Goal: Check status: Check status

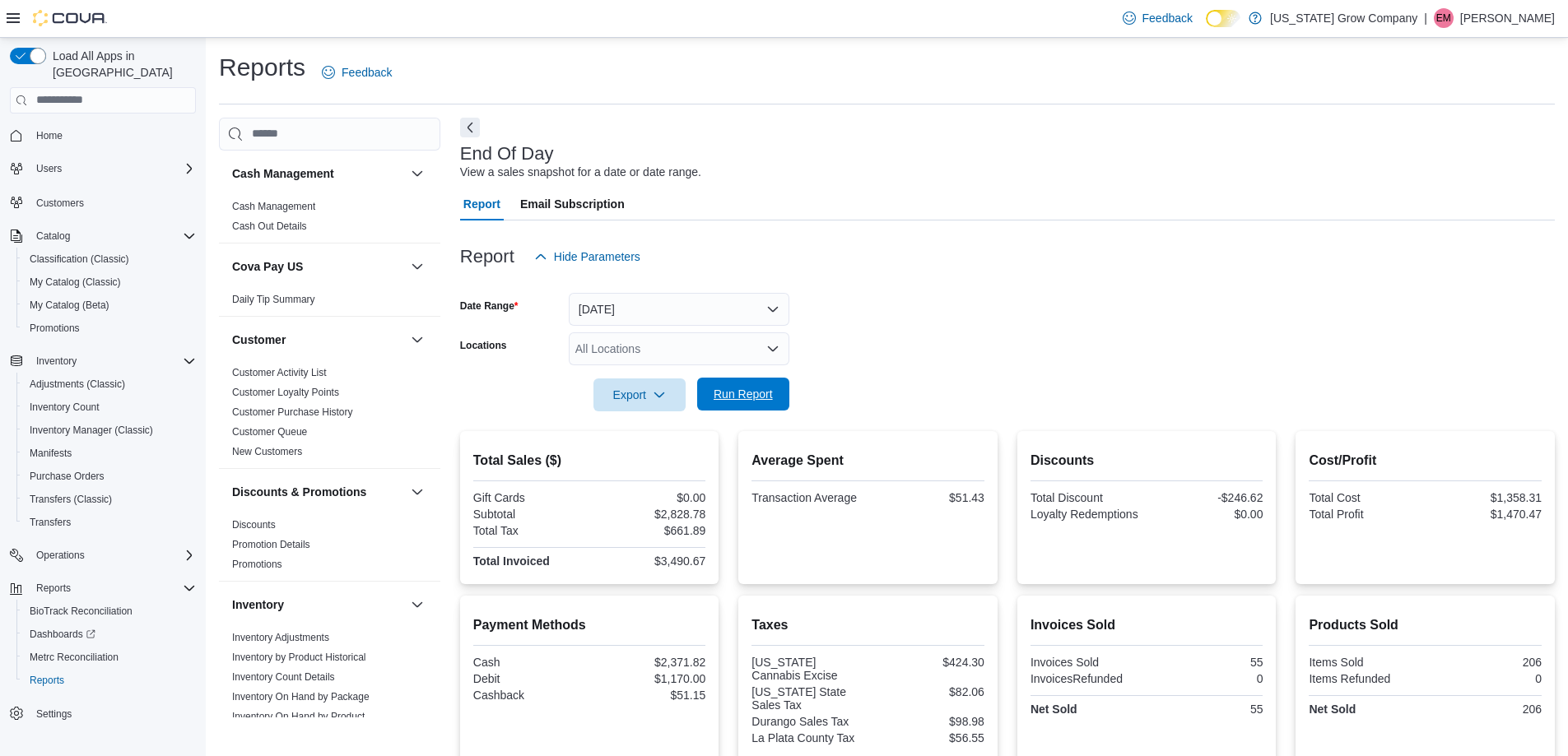
click at [757, 387] on span "Run Report" at bounding box center [743, 394] width 59 height 17
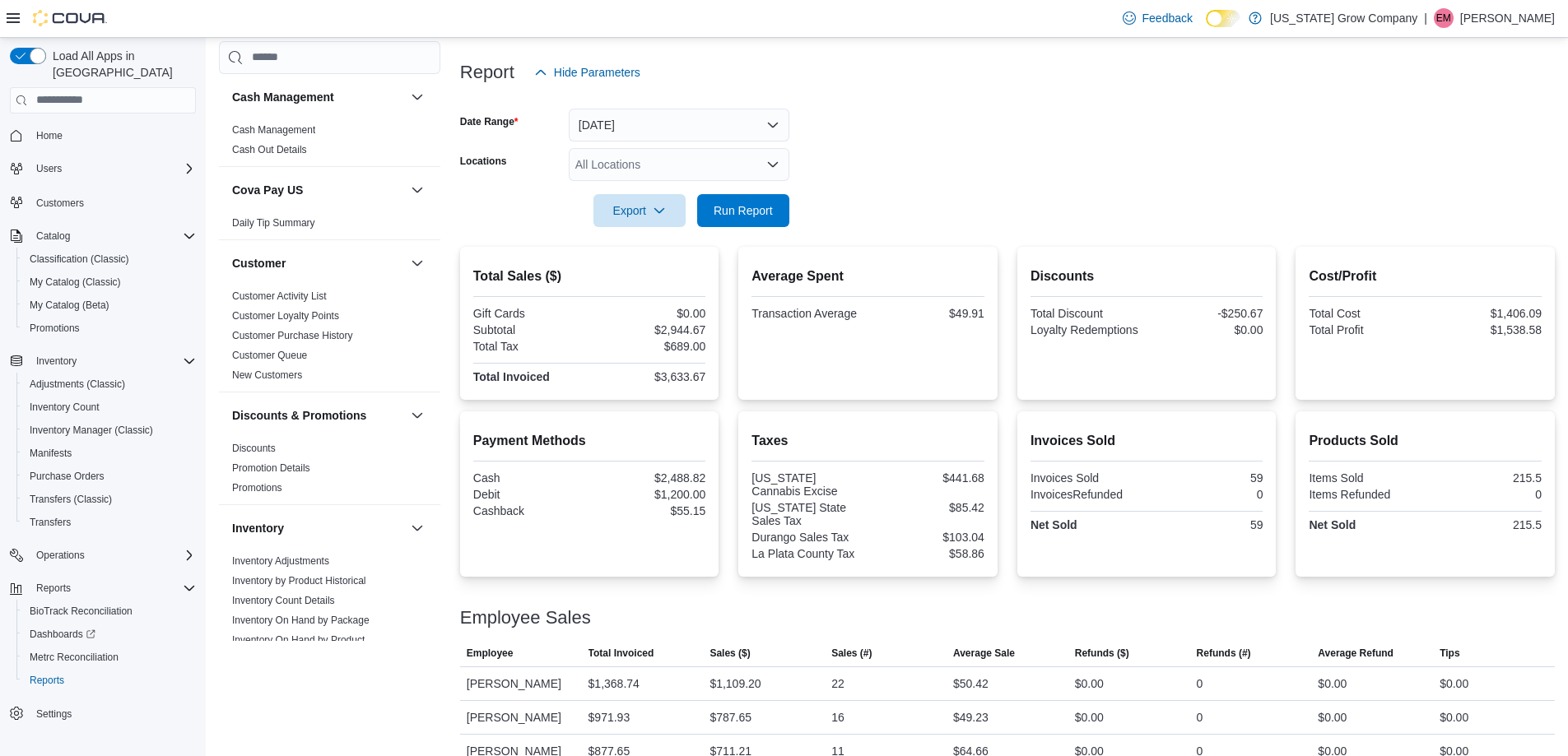
scroll to position [244, 0]
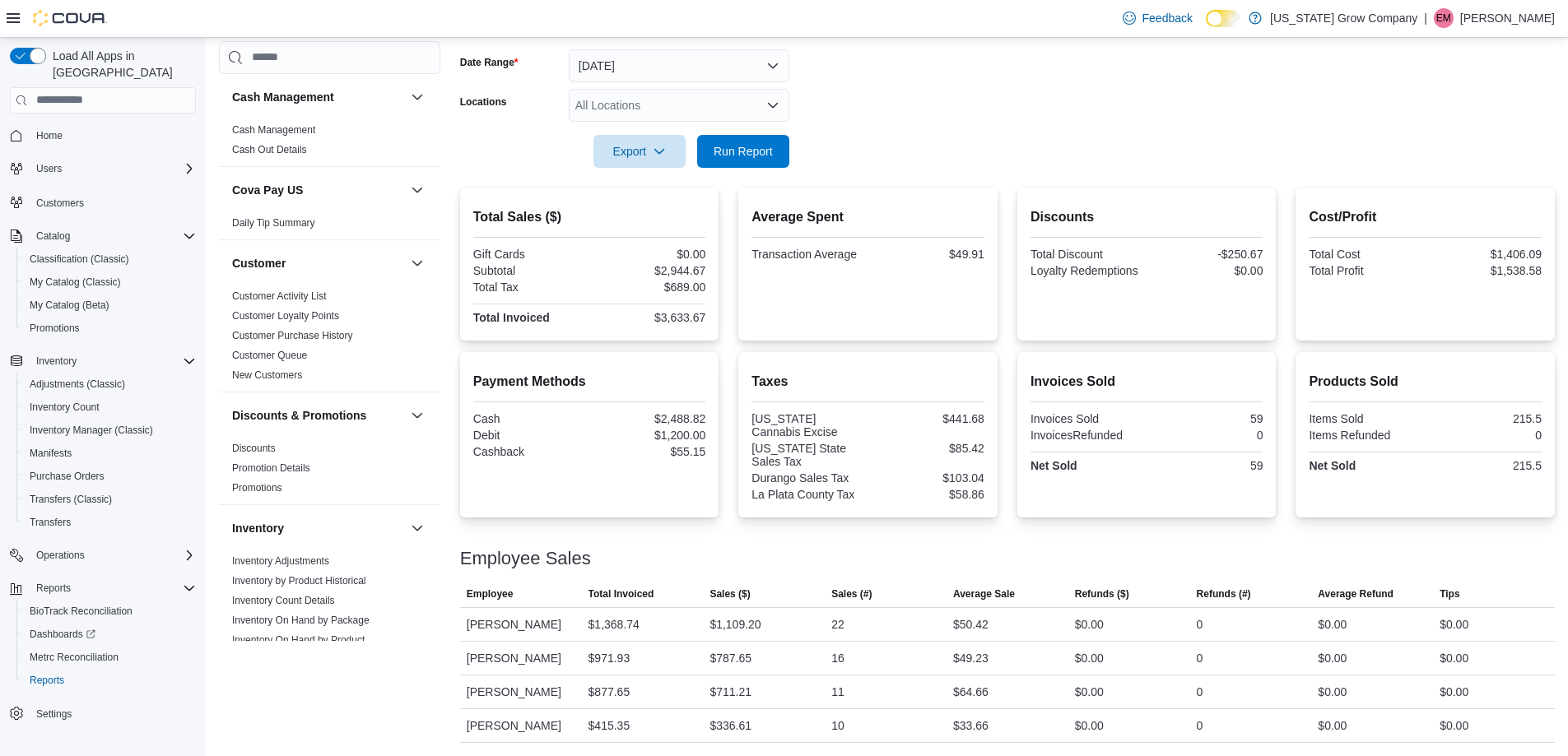
drag, startPoint x: 713, startPoint y: 268, endPoint x: 639, endPoint y: 277, distance: 74.5
click at [603, 279] on div "Total Sales ($) Gift Cards $0.00 Subtotal $2,944.67 Total Tax $689.00 Total Inv…" at bounding box center [589, 263] width 259 height 153
drag, startPoint x: 710, startPoint y: 287, endPoint x: 658, endPoint y: 295, distance: 52.6
click at [658, 295] on div "Total Sales ($) Gift Cards $0.00 Subtotal $2,944.67 Total Tax $689.00 Total Inv…" at bounding box center [589, 263] width 259 height 153
click at [964, 118] on form "Date Range [DATE] Locations All Locations Export Run Report" at bounding box center [1007, 99] width 1095 height 138
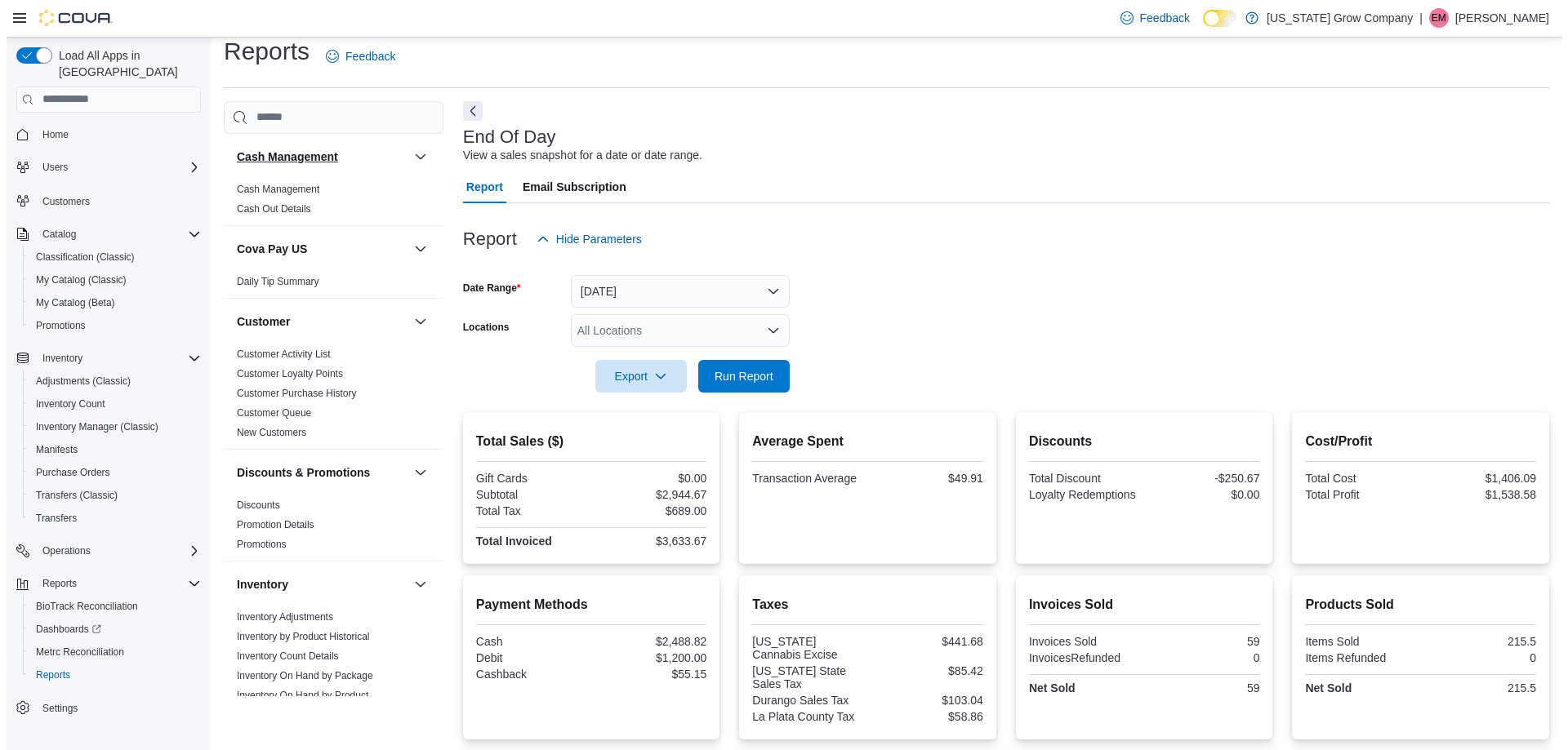
scroll to position [0, 0]
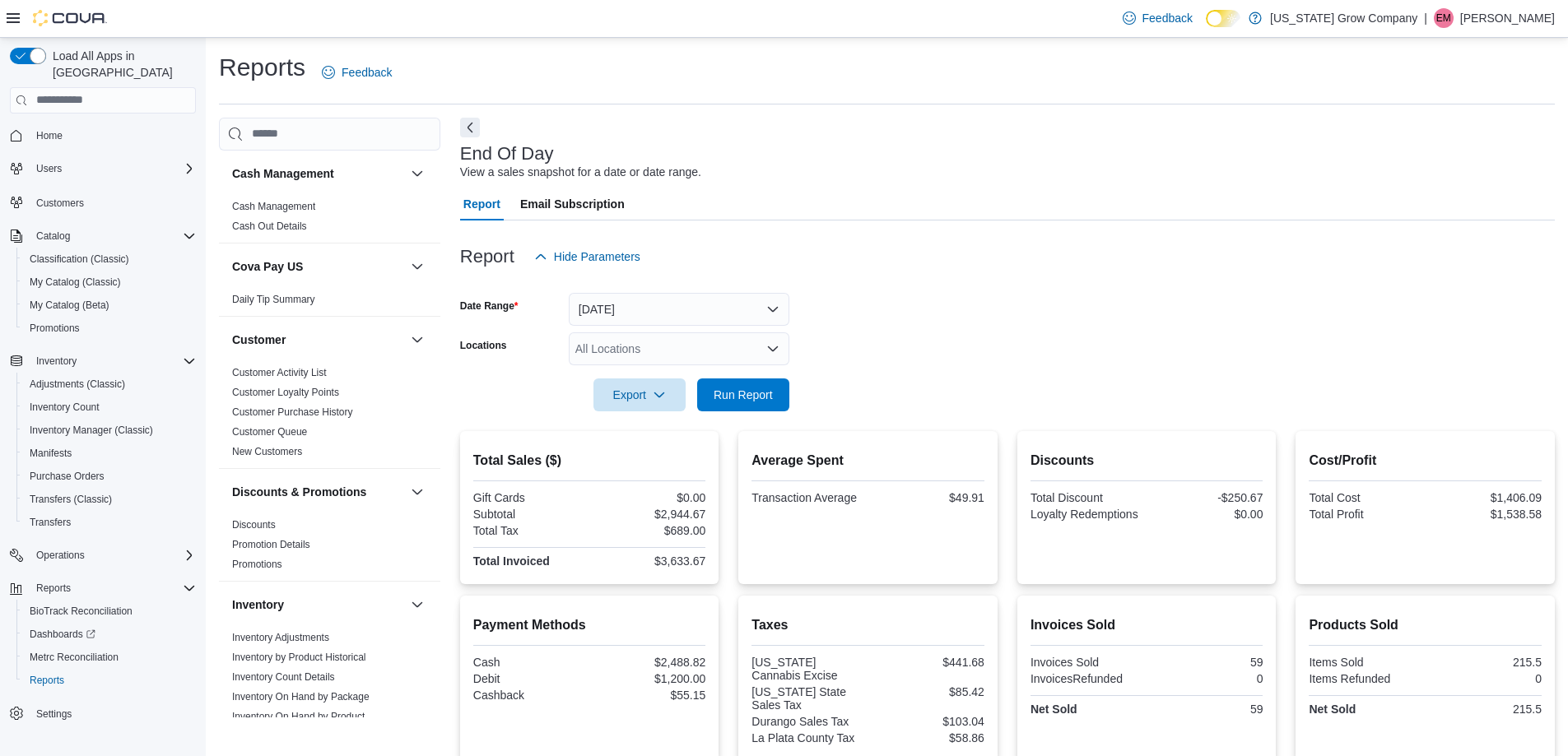
click at [72, 125] on span "Home" at bounding box center [112, 135] width 166 height 20
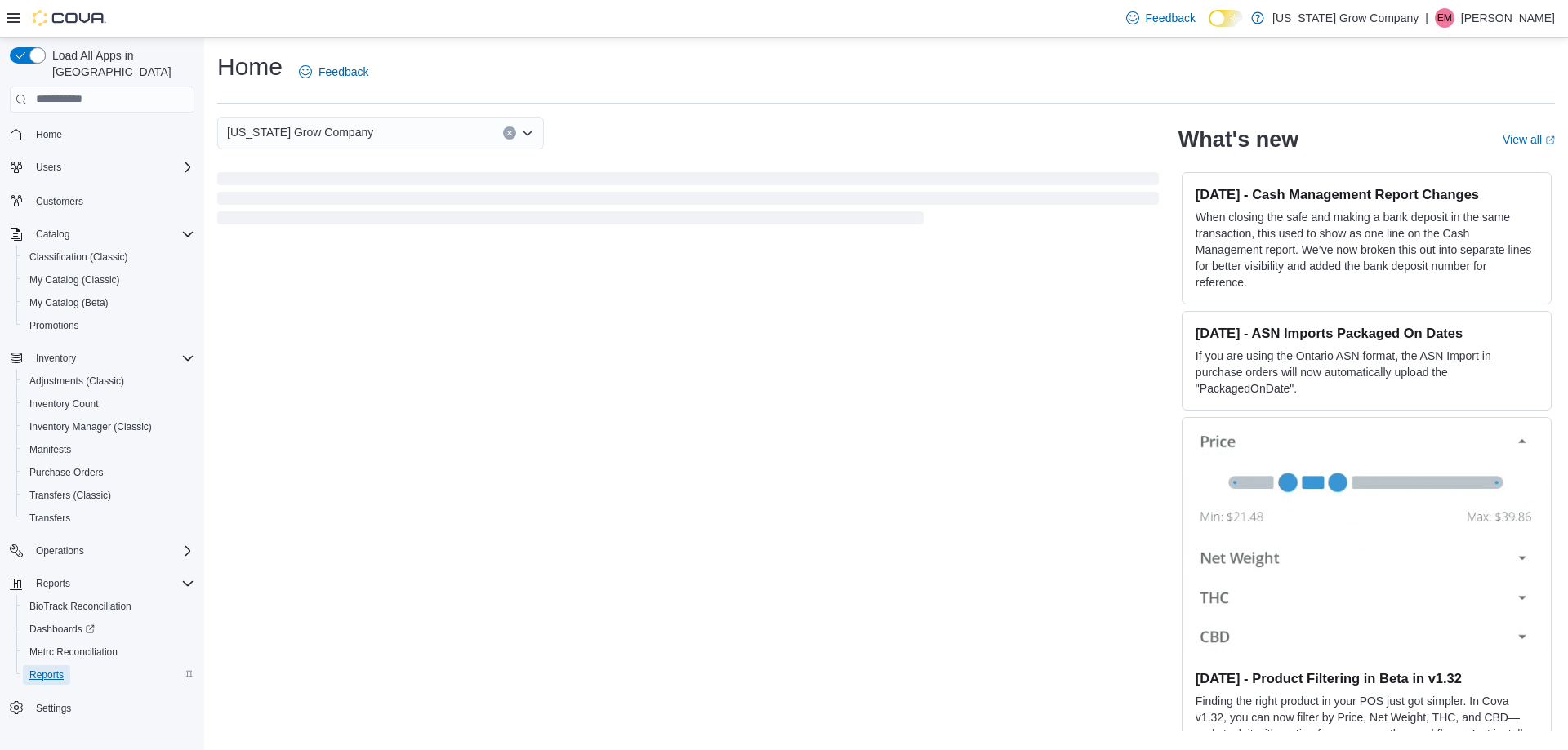
click at [45, 669] on span "Reports" at bounding box center [46, 676] width 34 height 13
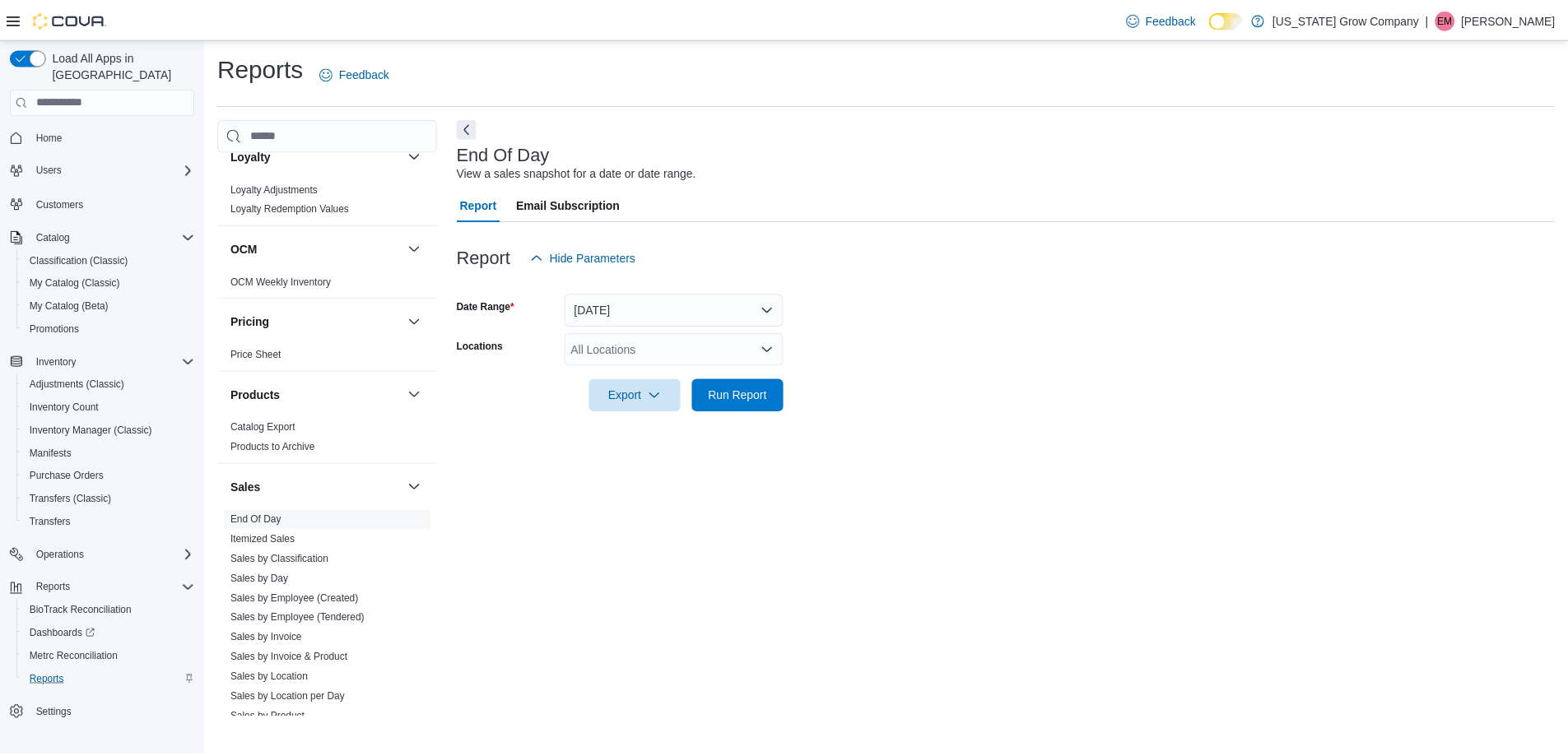
scroll to position [987, 0]
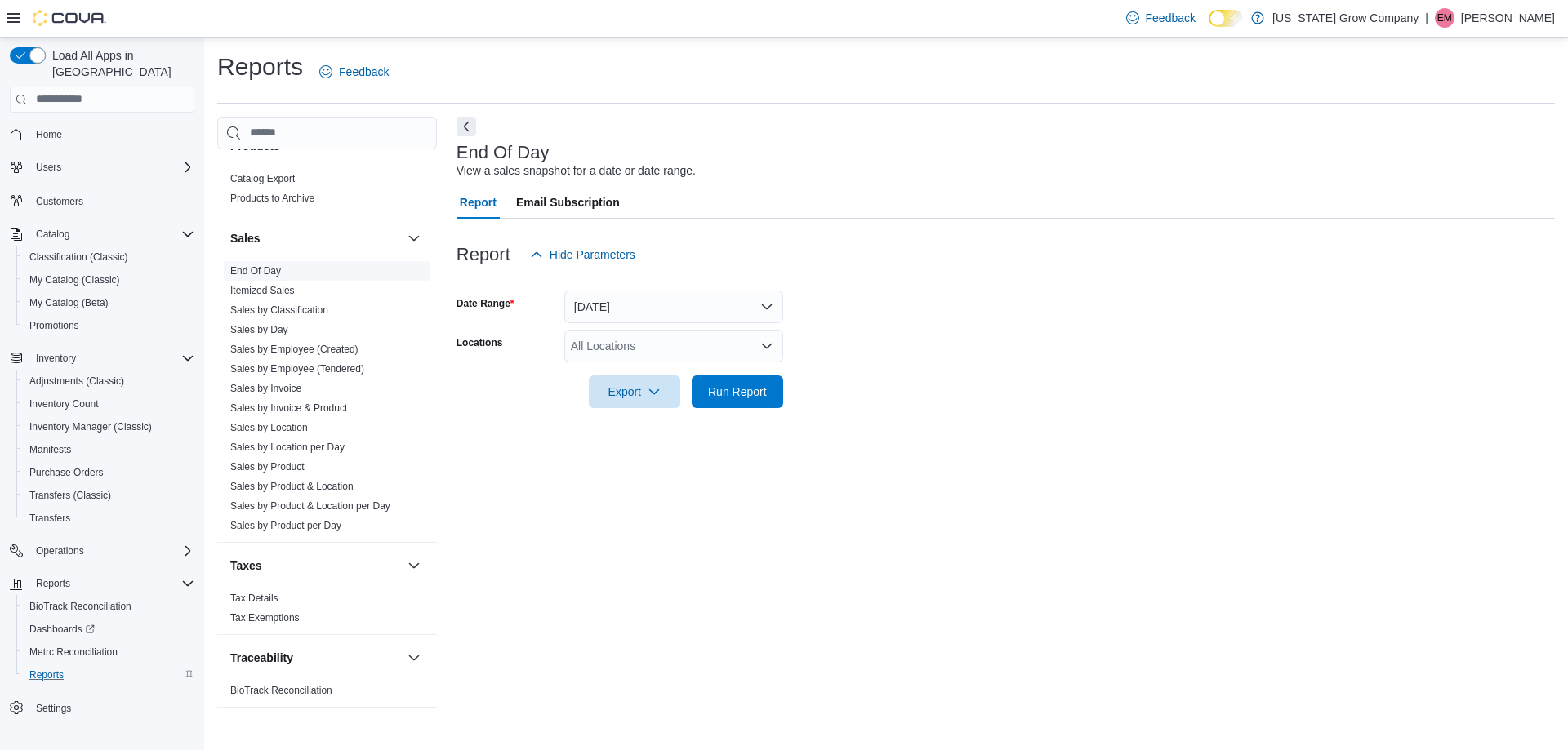
click at [251, 274] on link "End Of Day" at bounding box center [255, 271] width 50 height 12
click at [737, 396] on span "Run Report" at bounding box center [737, 391] width 59 height 17
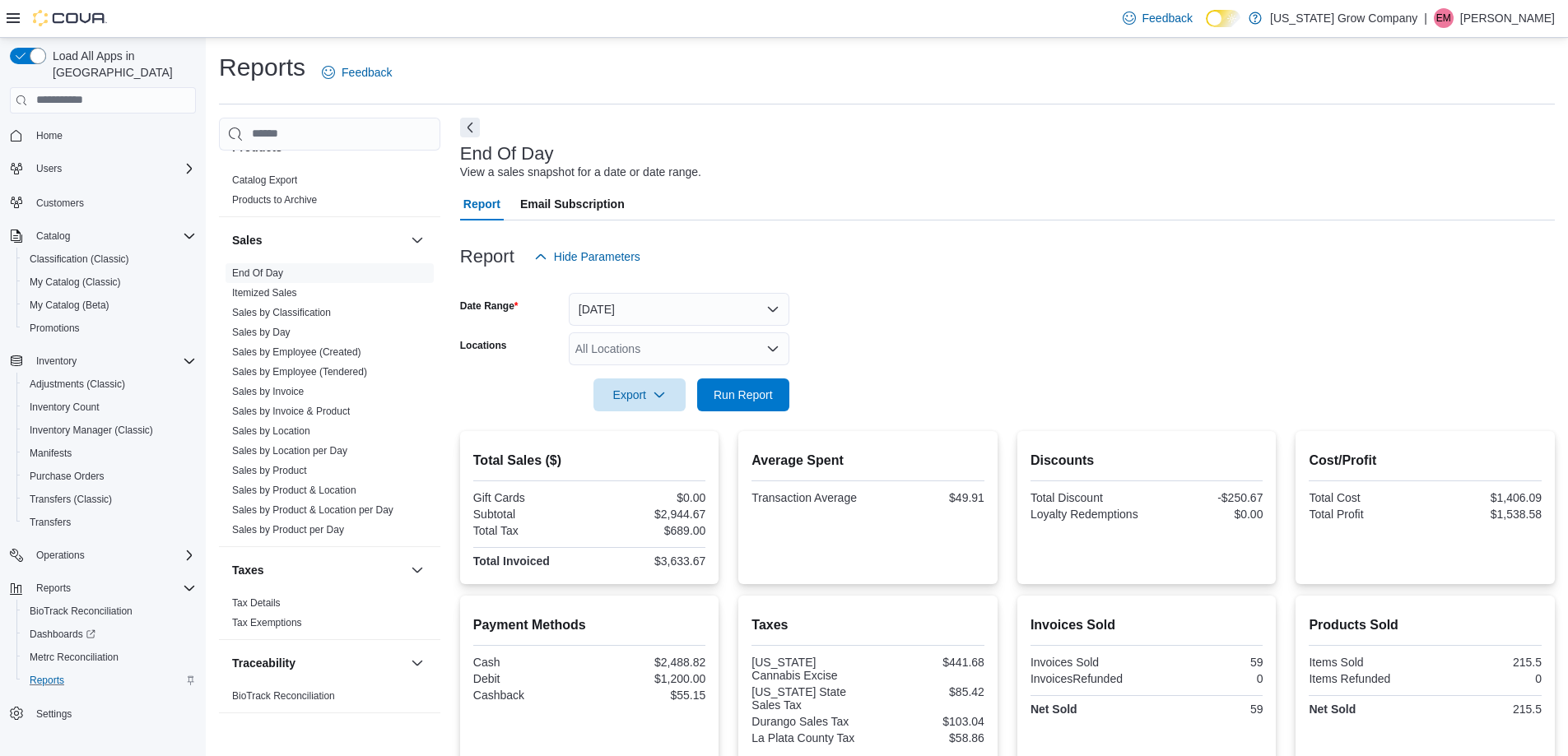
scroll to position [244, 0]
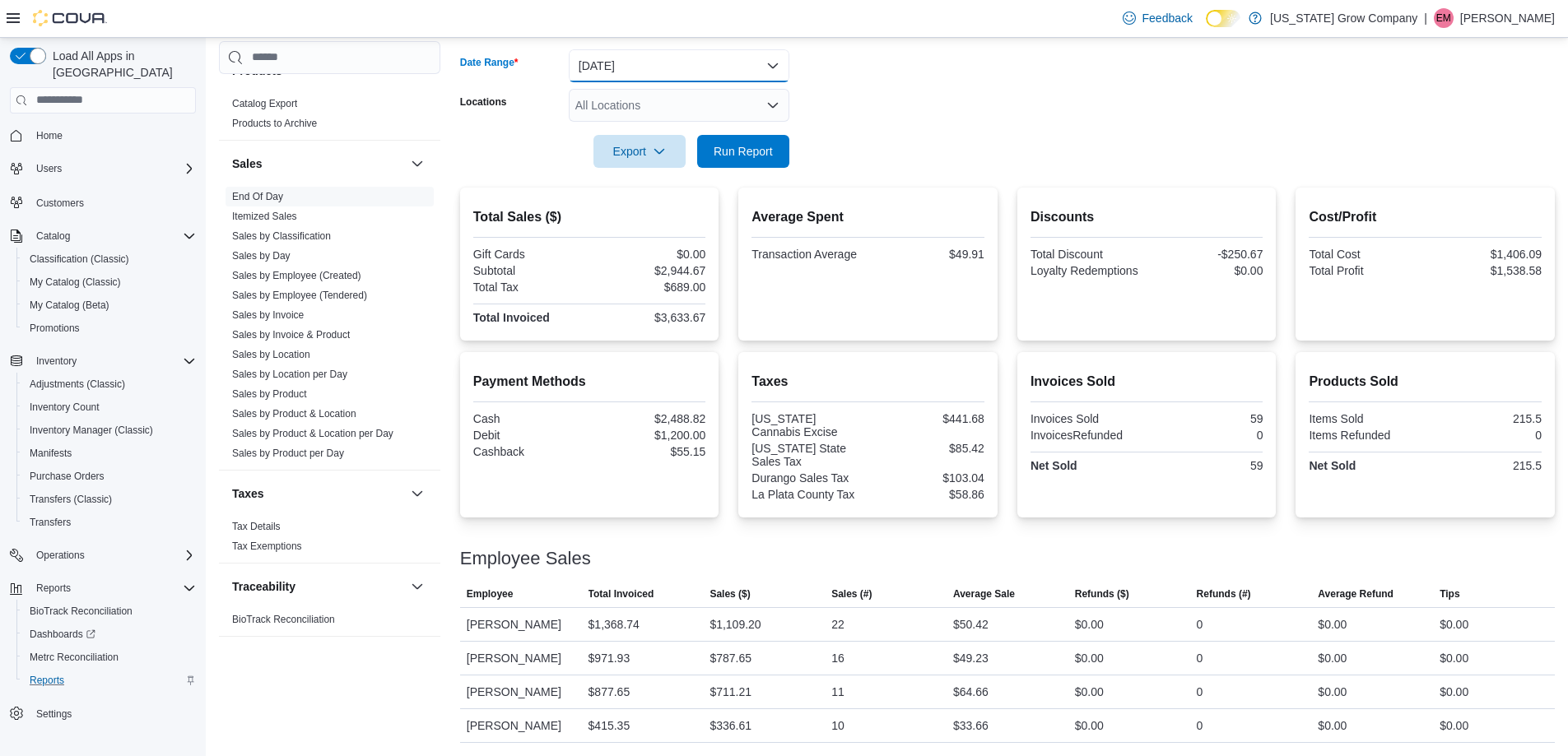
click at [742, 61] on button "[DATE]" at bounding box center [679, 66] width 220 height 33
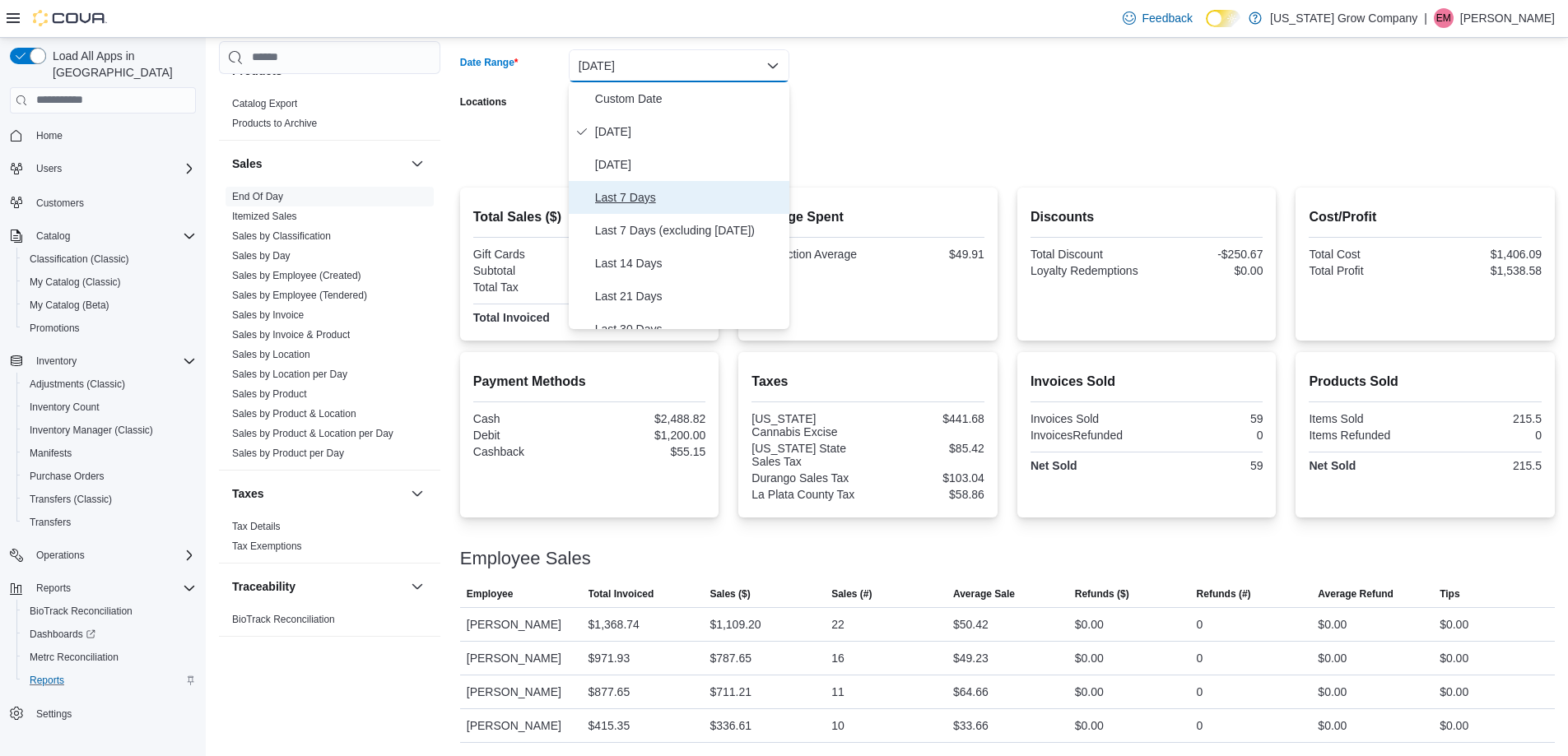
click at [686, 195] on span "Last 7 Days" at bounding box center [689, 197] width 187 height 19
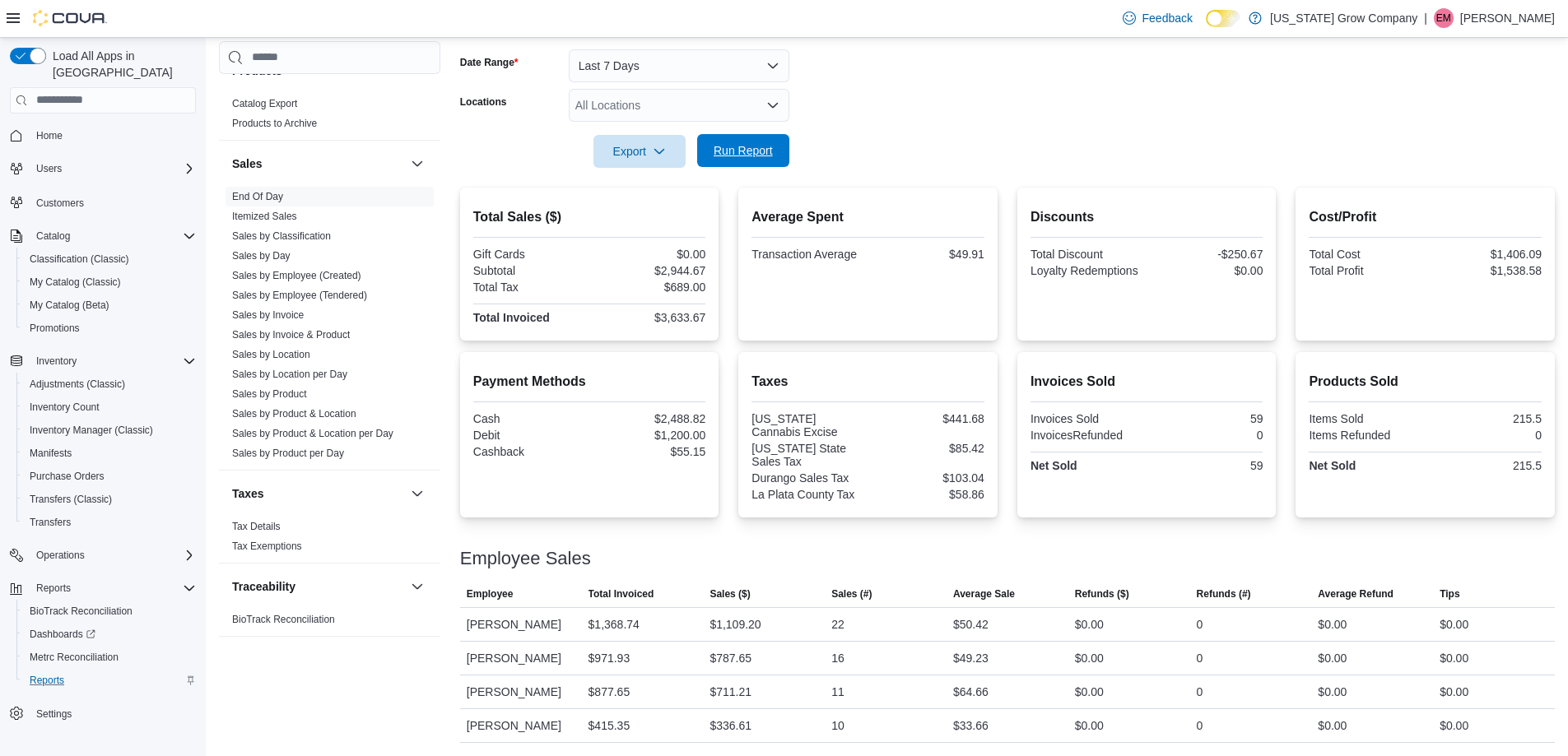
click at [758, 142] on span "Run Report" at bounding box center [743, 150] width 73 height 33
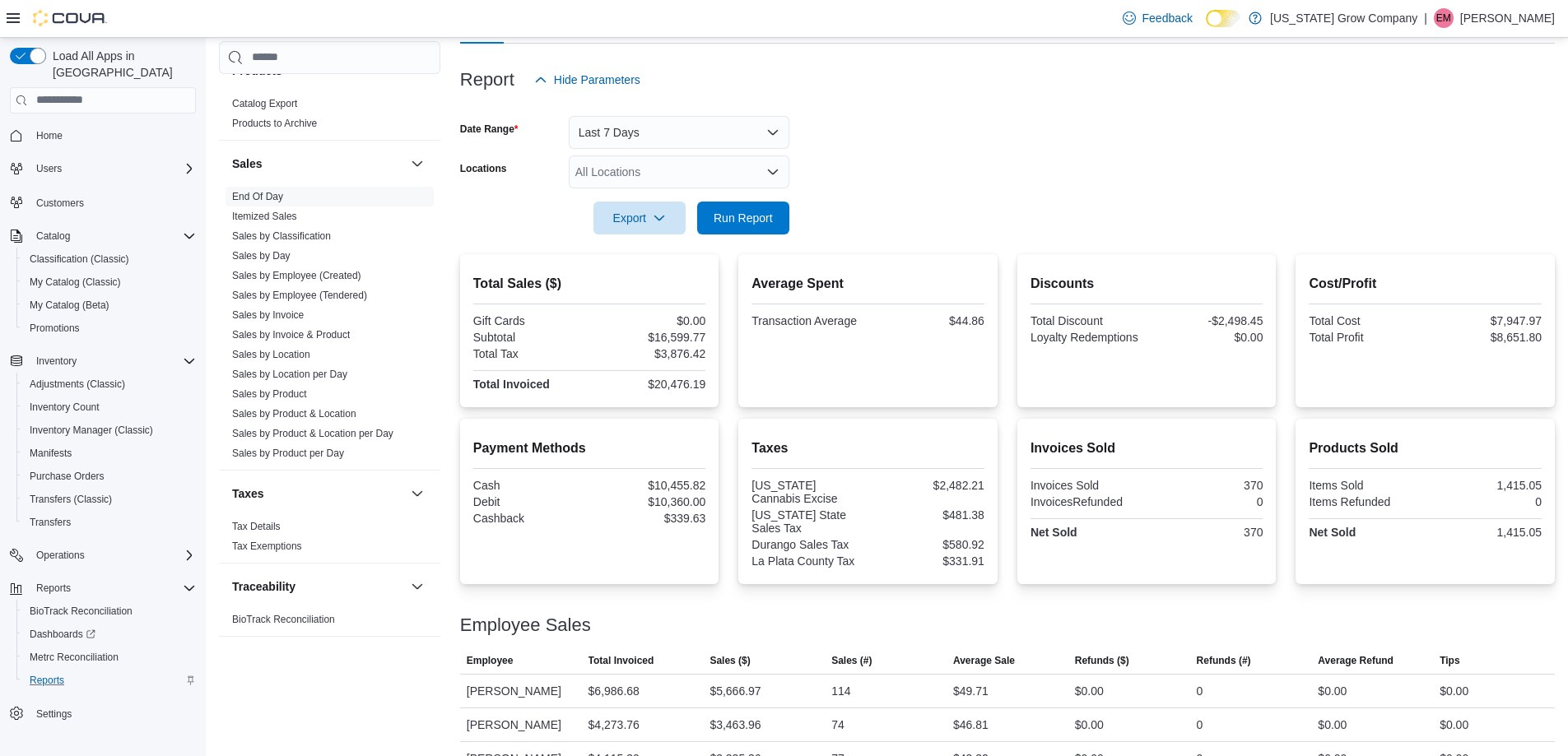
scroll to position [79, 0]
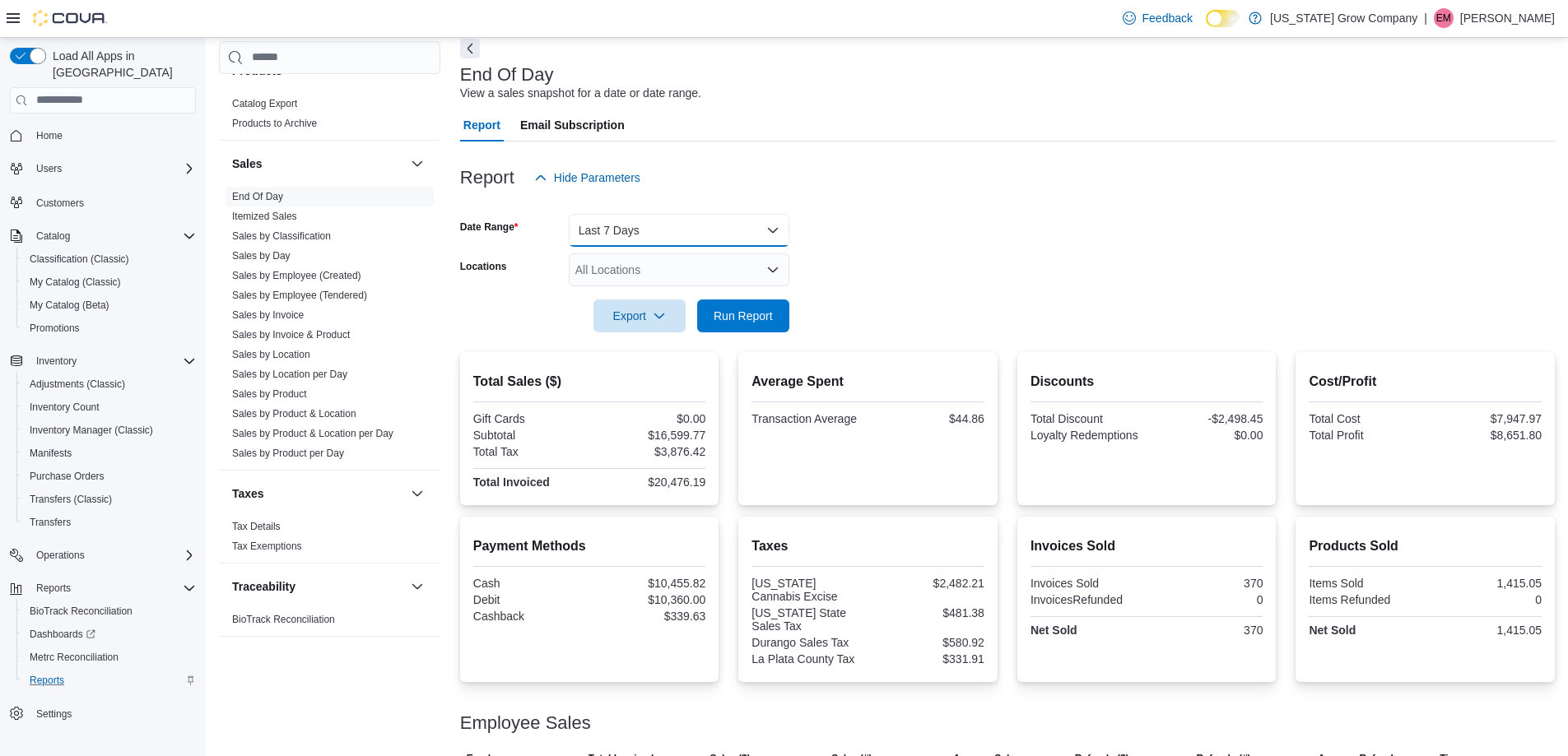
click at [713, 246] on button "Last 7 Days" at bounding box center [679, 230] width 220 height 33
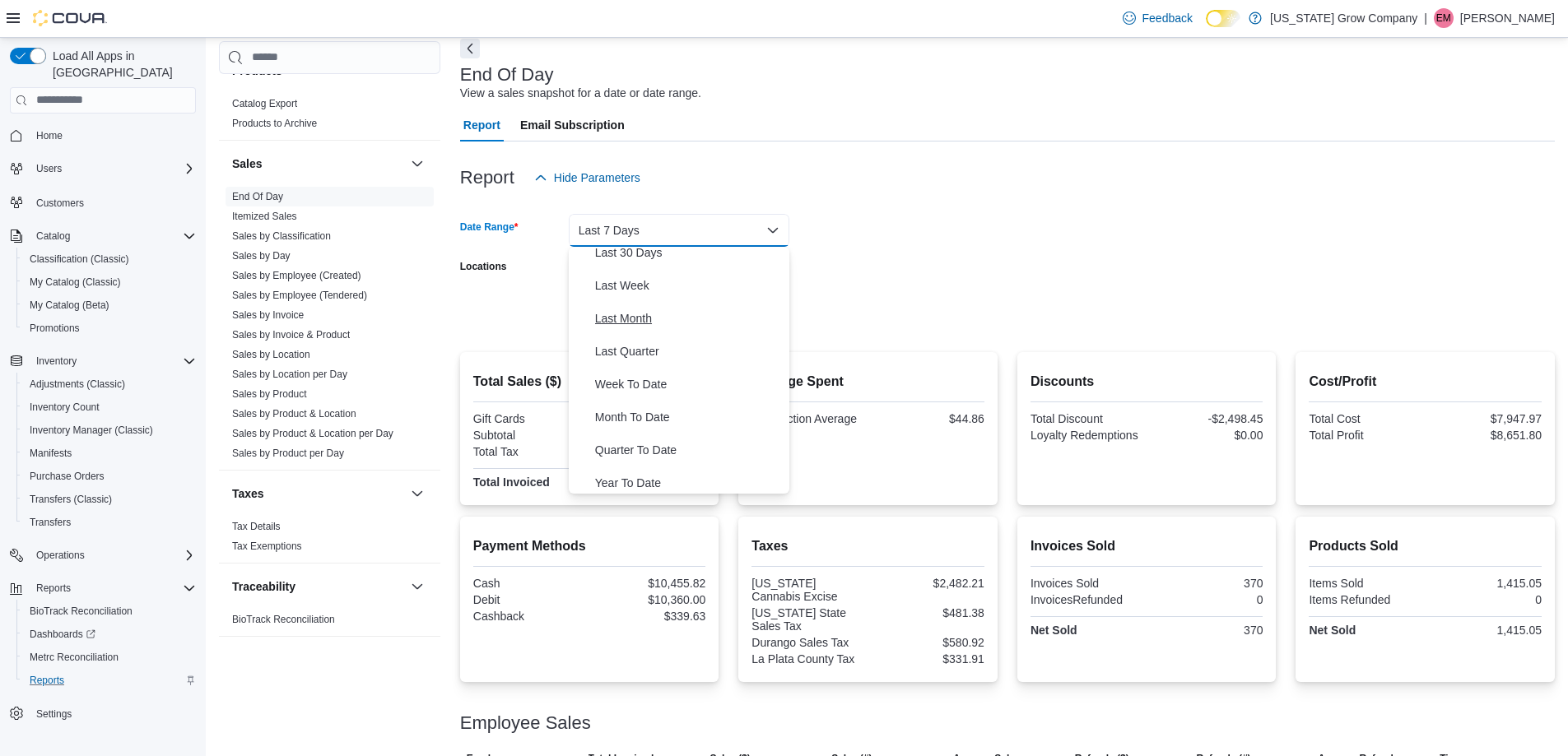
scroll to position [247, 0]
click at [689, 305] on span "Last Month" at bounding box center [689, 312] width 187 height 19
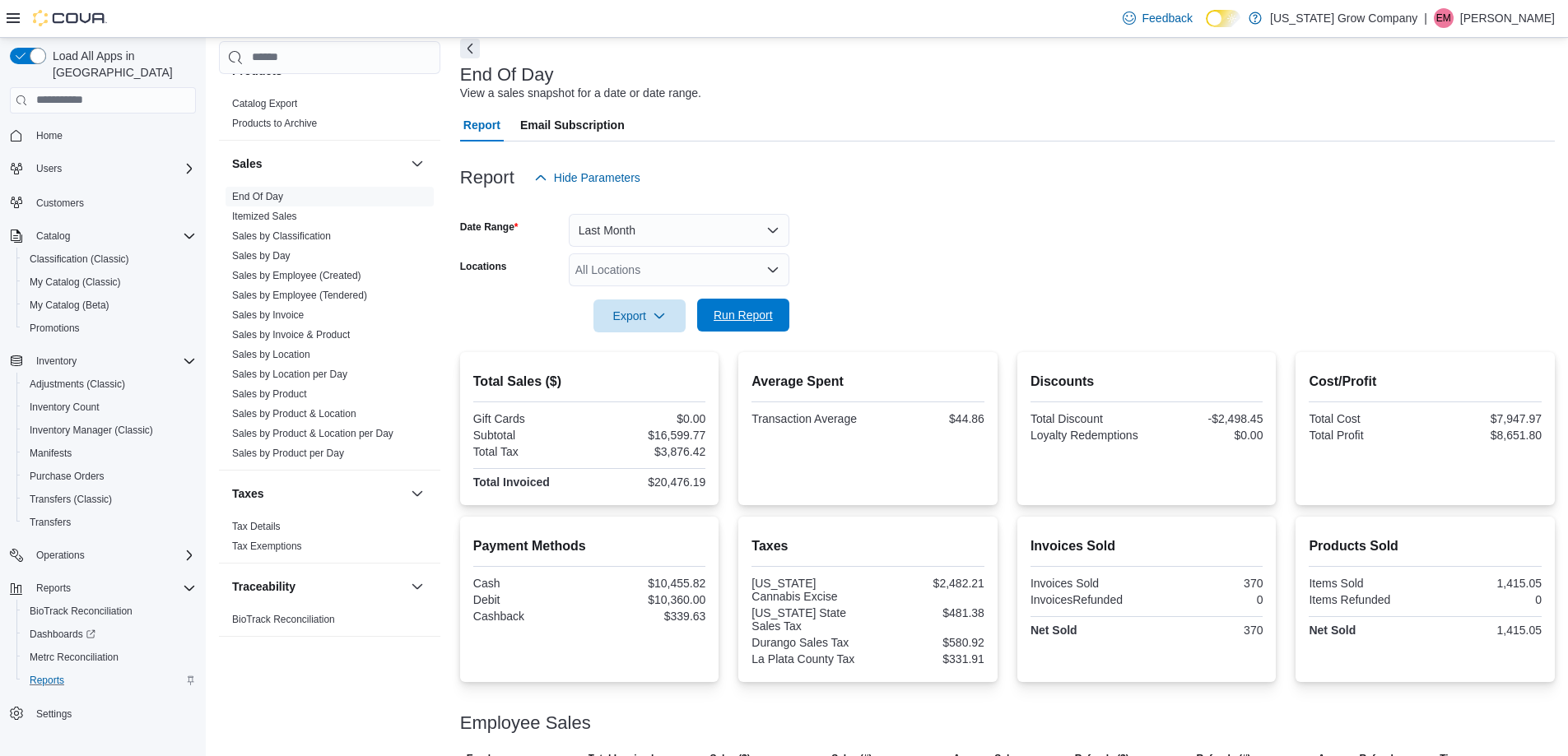
click at [776, 316] on span "Run Report" at bounding box center [743, 315] width 73 height 33
drag, startPoint x: 712, startPoint y: 482, endPoint x: 650, endPoint y: 490, distance: 62.5
click at [650, 490] on div "Total Sales ($) Gift Cards $0.00 Subtotal $50,895.63 Total Tax $11,898.54 Total…" at bounding box center [589, 428] width 259 height 153
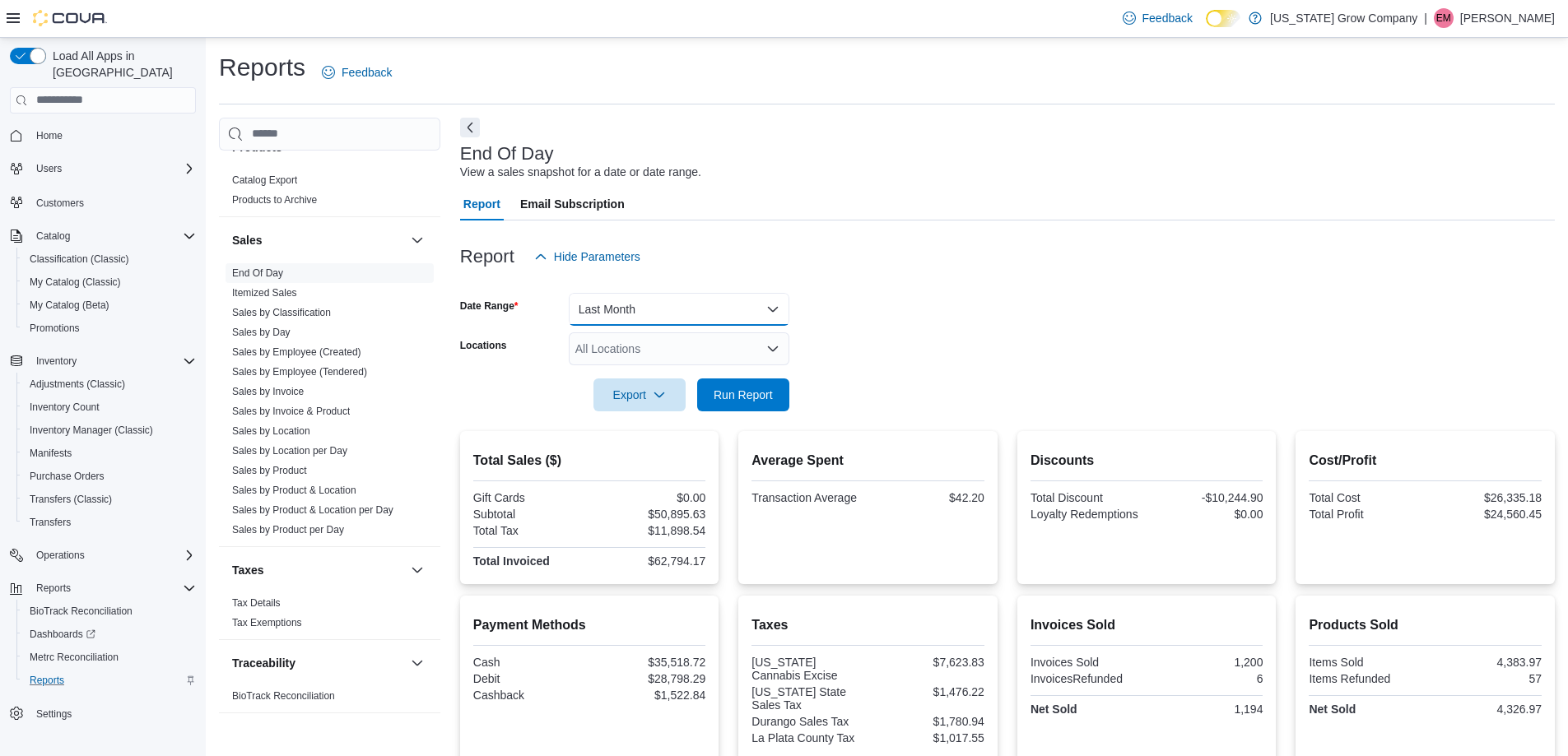
click at [709, 300] on button "Last Month" at bounding box center [679, 309] width 220 height 33
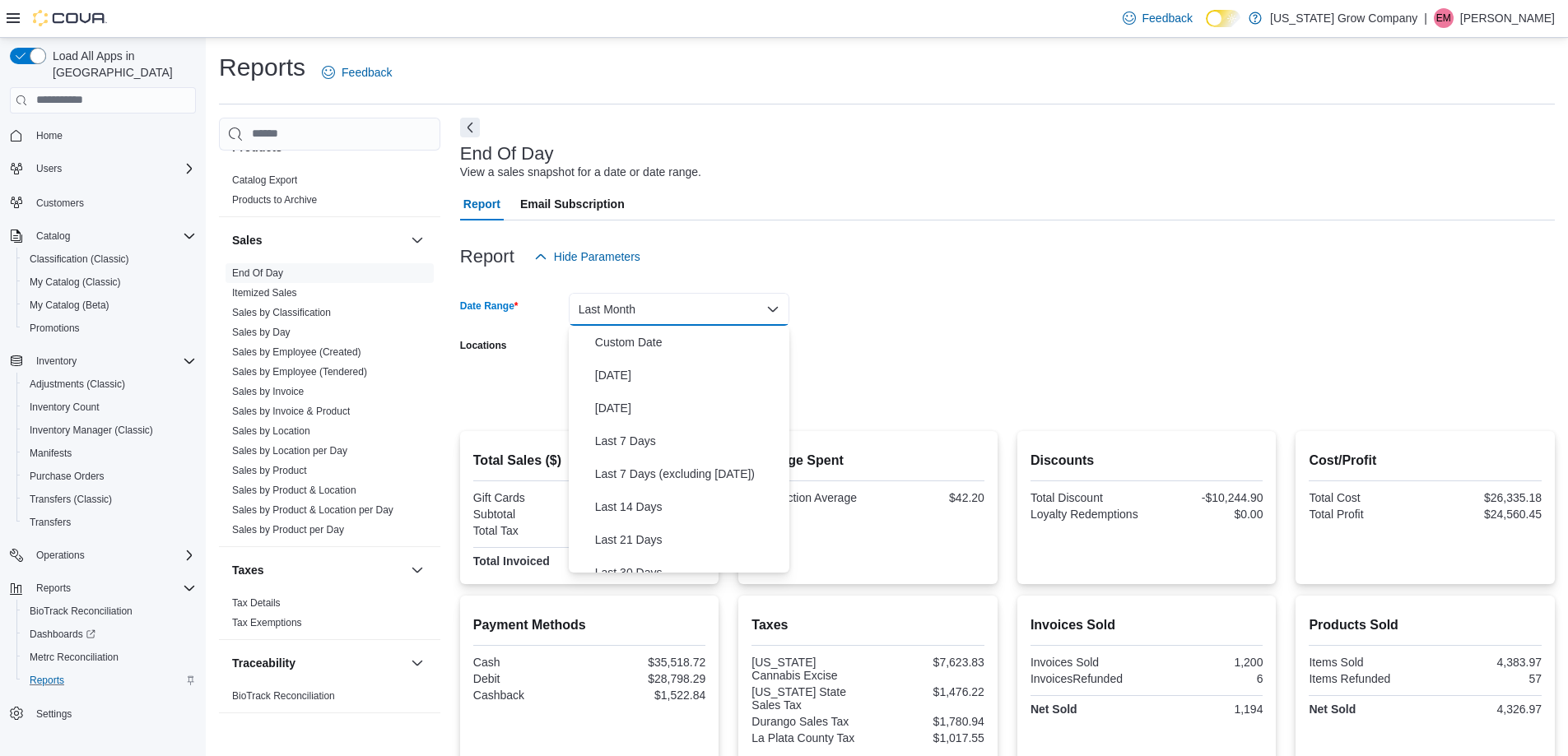
click at [798, 218] on div "Report Email Subscription" at bounding box center [1007, 203] width 1095 height 33
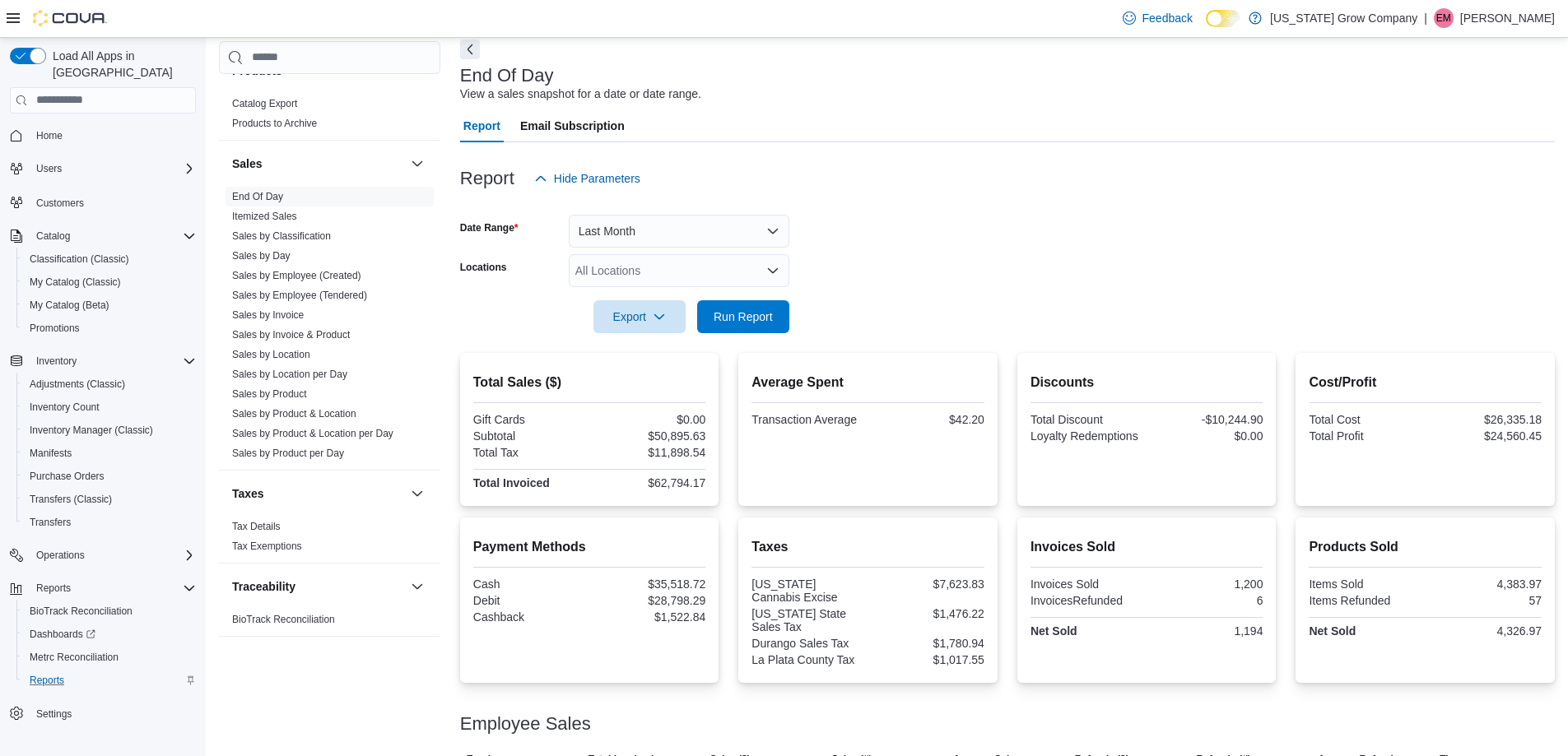
scroll to position [83, 0]
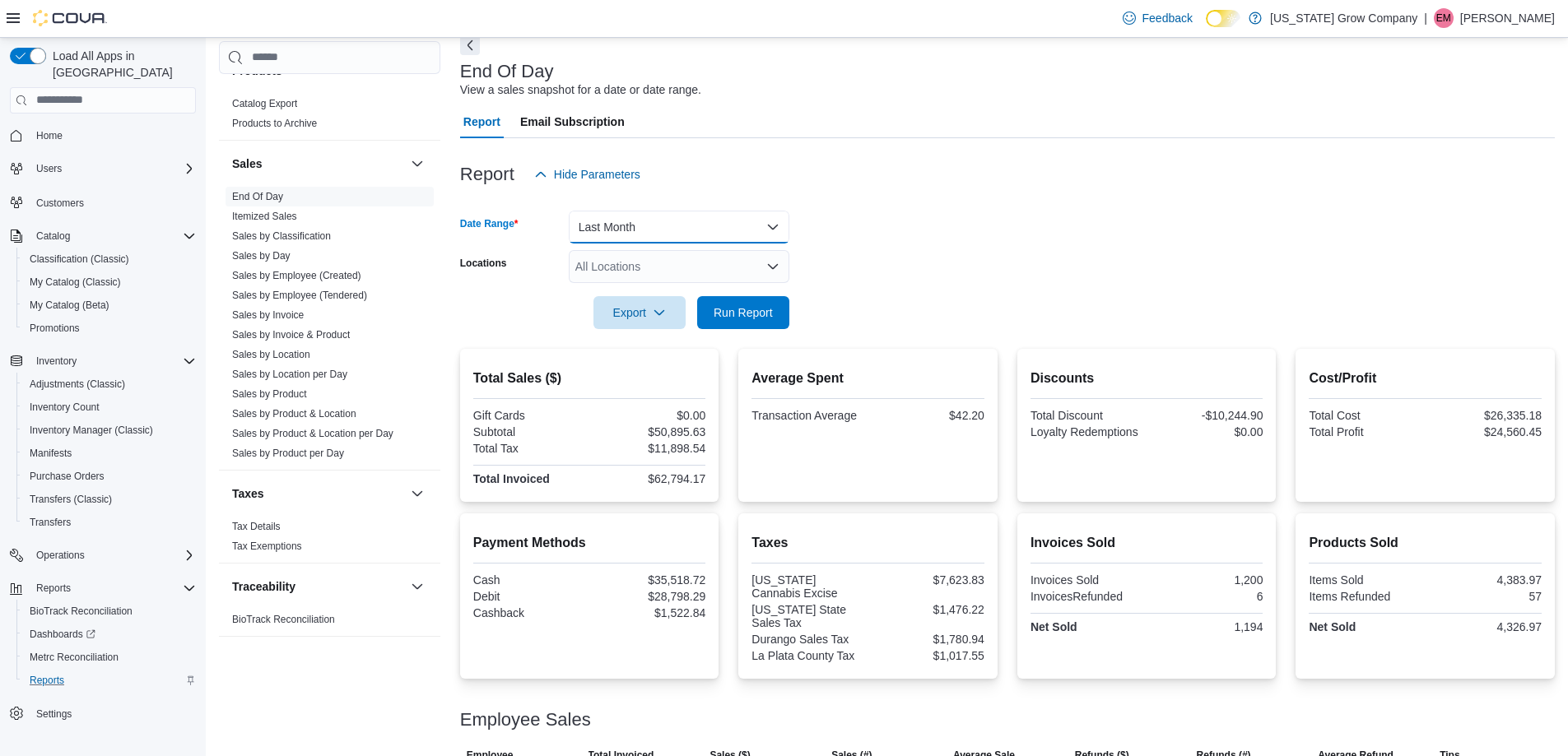
click at [699, 219] on button "Last Month" at bounding box center [679, 227] width 220 height 33
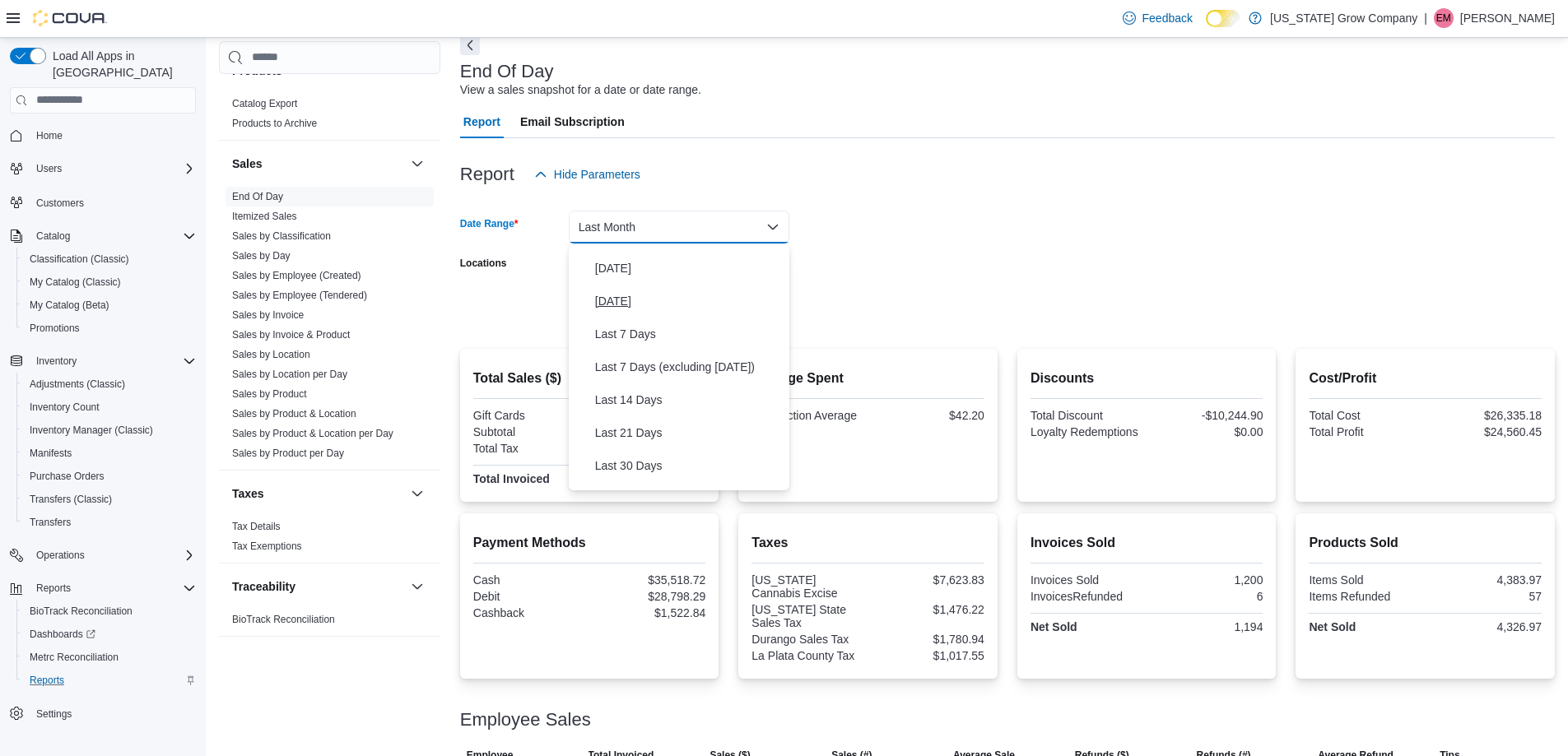
scroll to position [0, 0]
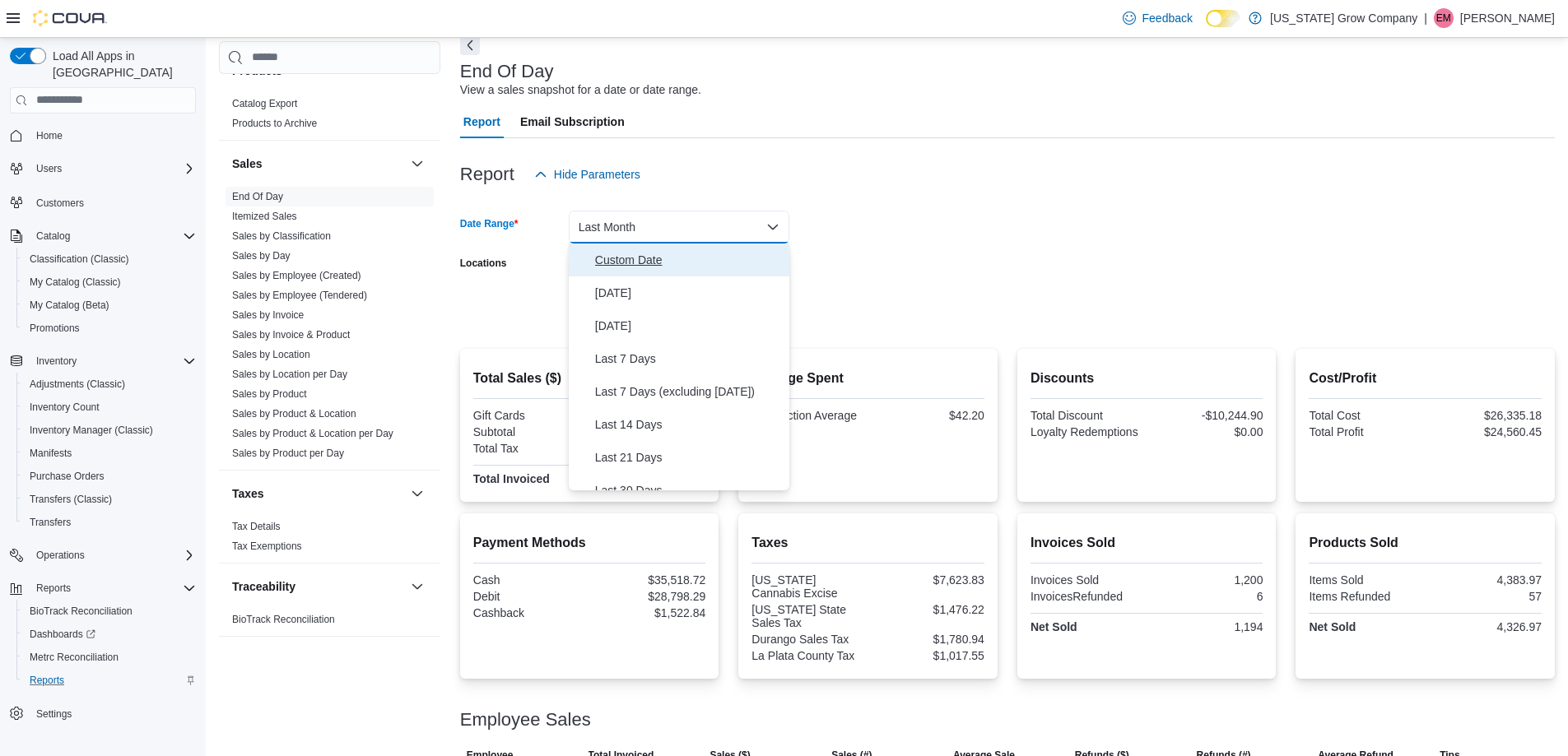
click at [669, 263] on span "Custom Date" at bounding box center [689, 259] width 187 height 19
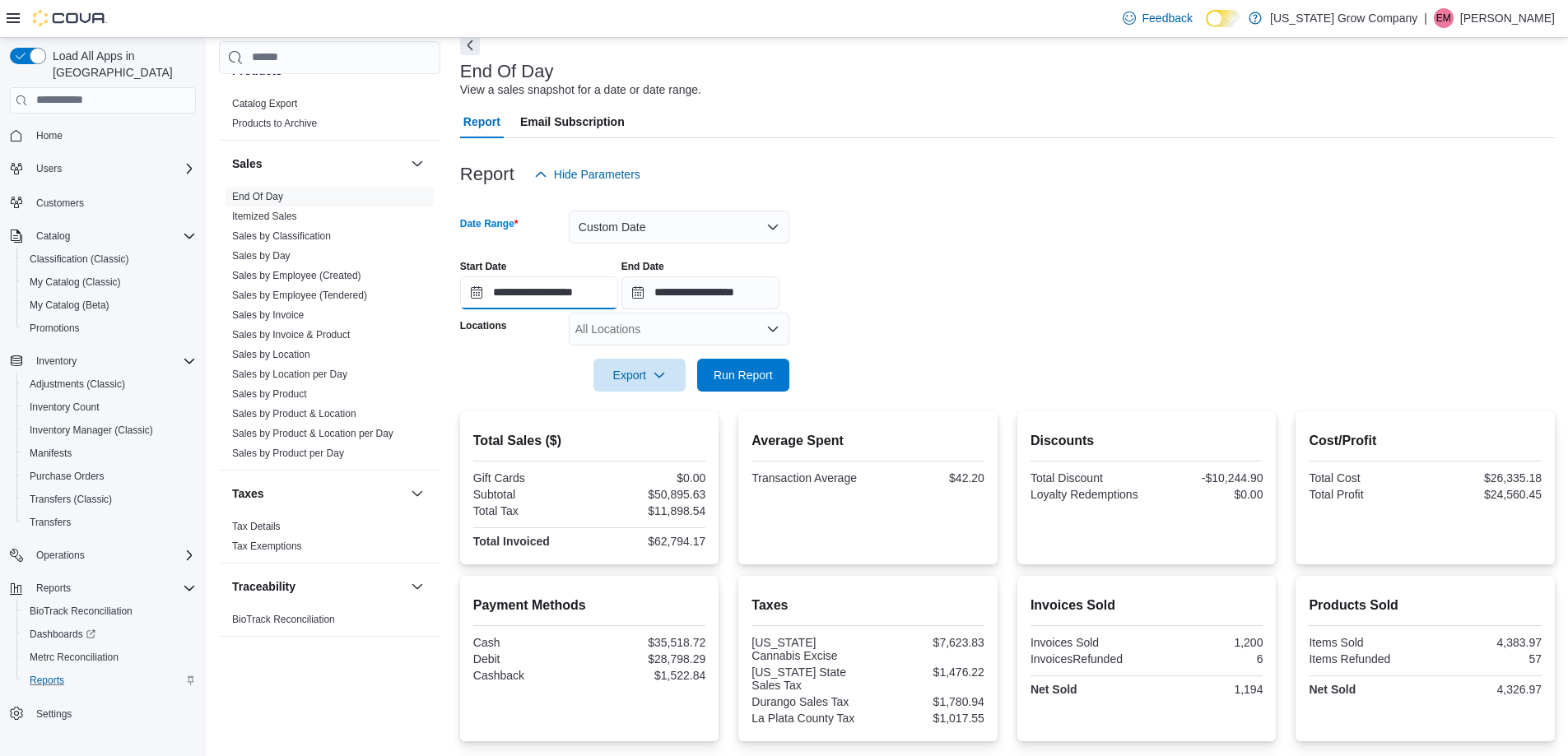
click at [574, 300] on input "**********" at bounding box center [538, 293] width 158 height 33
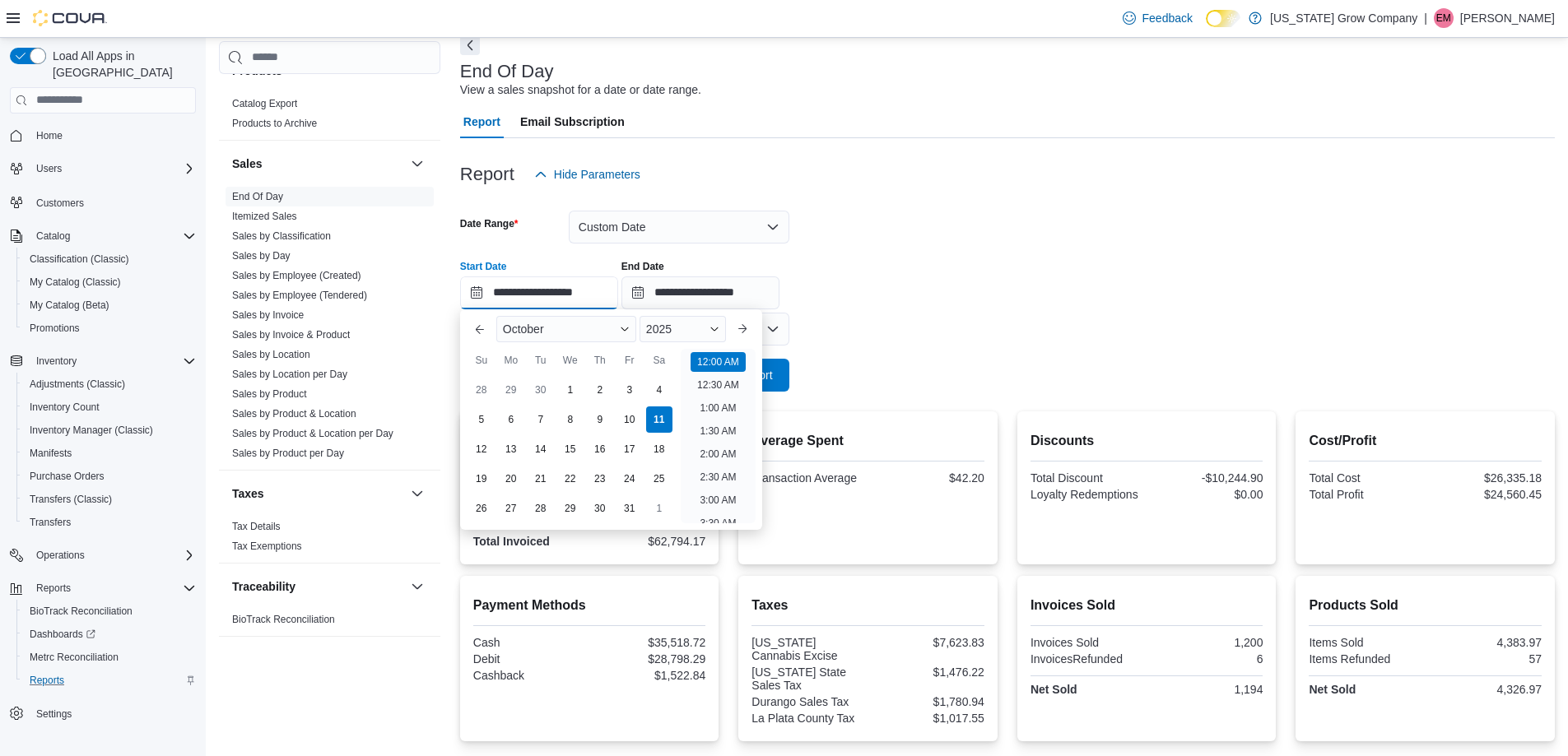
scroll to position [51, 0]
click at [564, 388] on div "1" at bounding box center [570, 390] width 29 height 29
type input "**********"
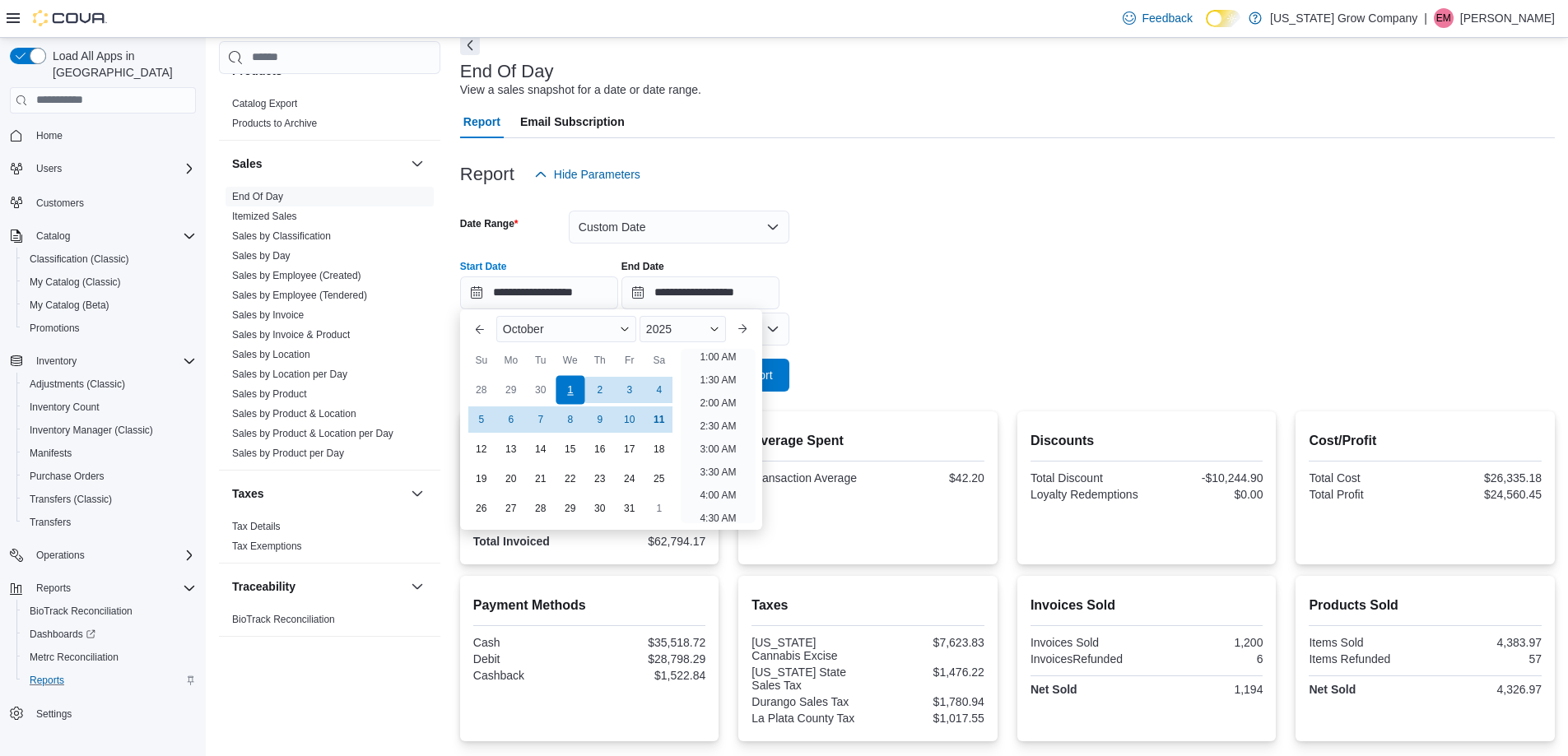
scroll to position [3, 0]
click at [843, 274] on div "**********" at bounding box center [1007, 278] width 1095 height 62
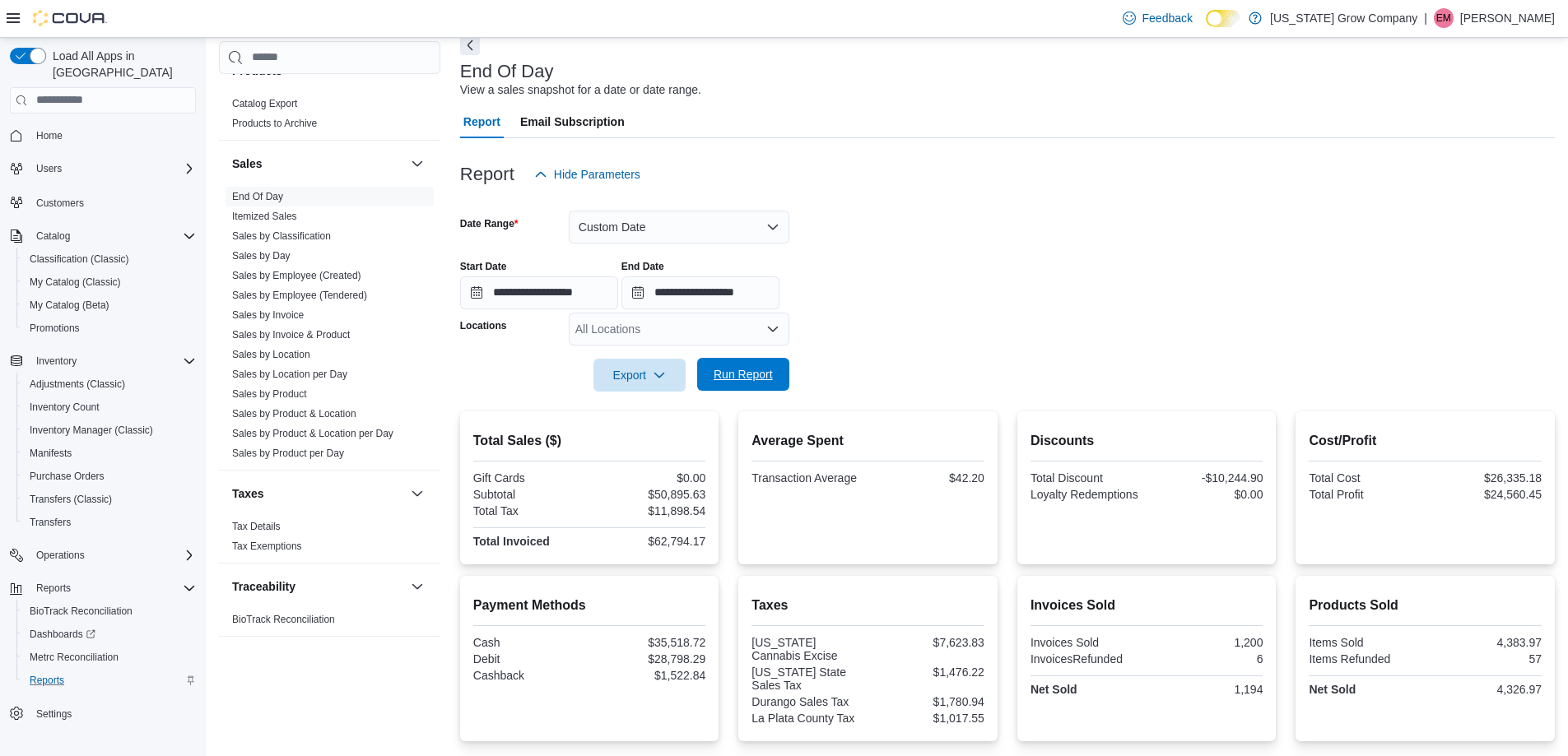
click at [773, 368] on span "Run Report" at bounding box center [743, 374] width 73 height 33
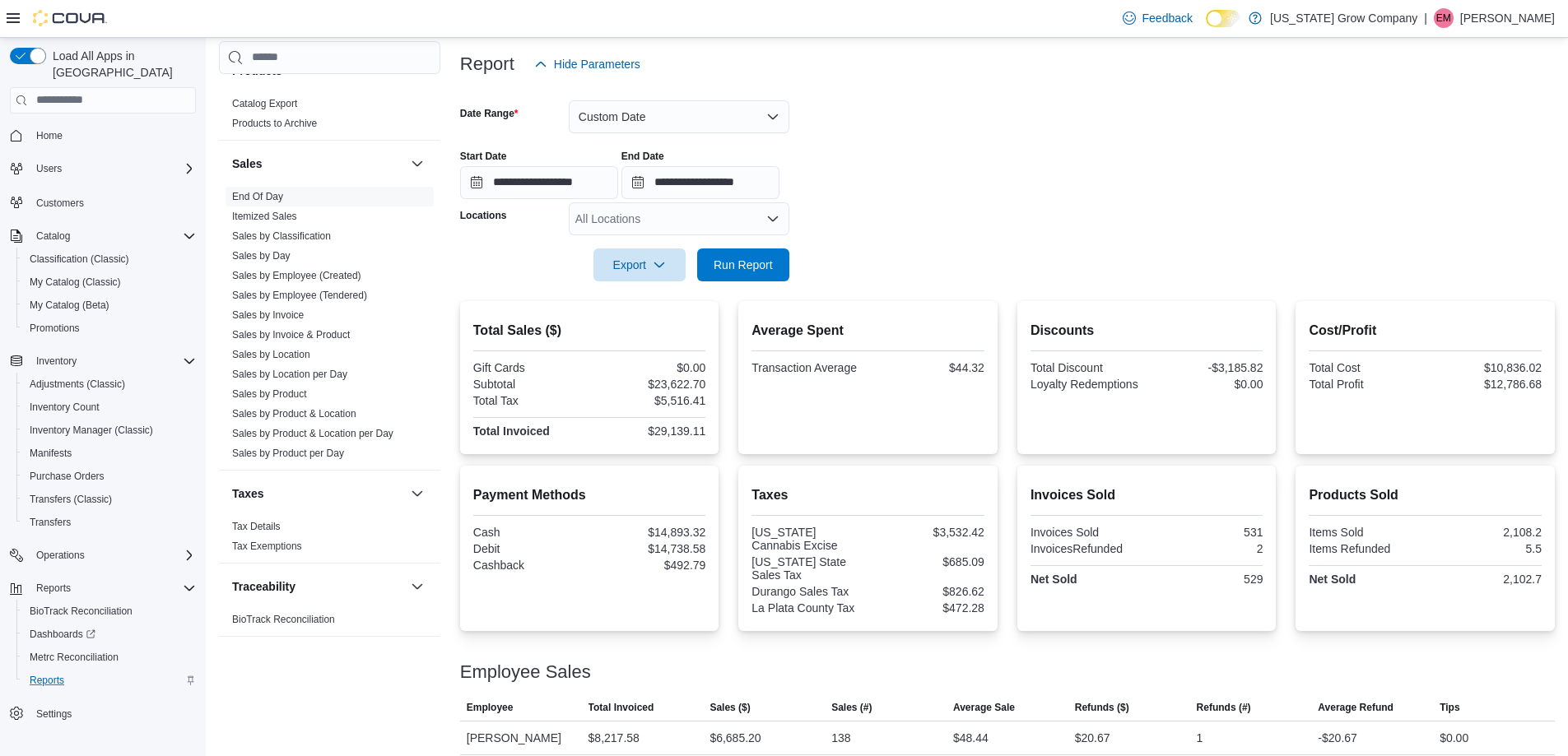
scroll to position [165, 0]
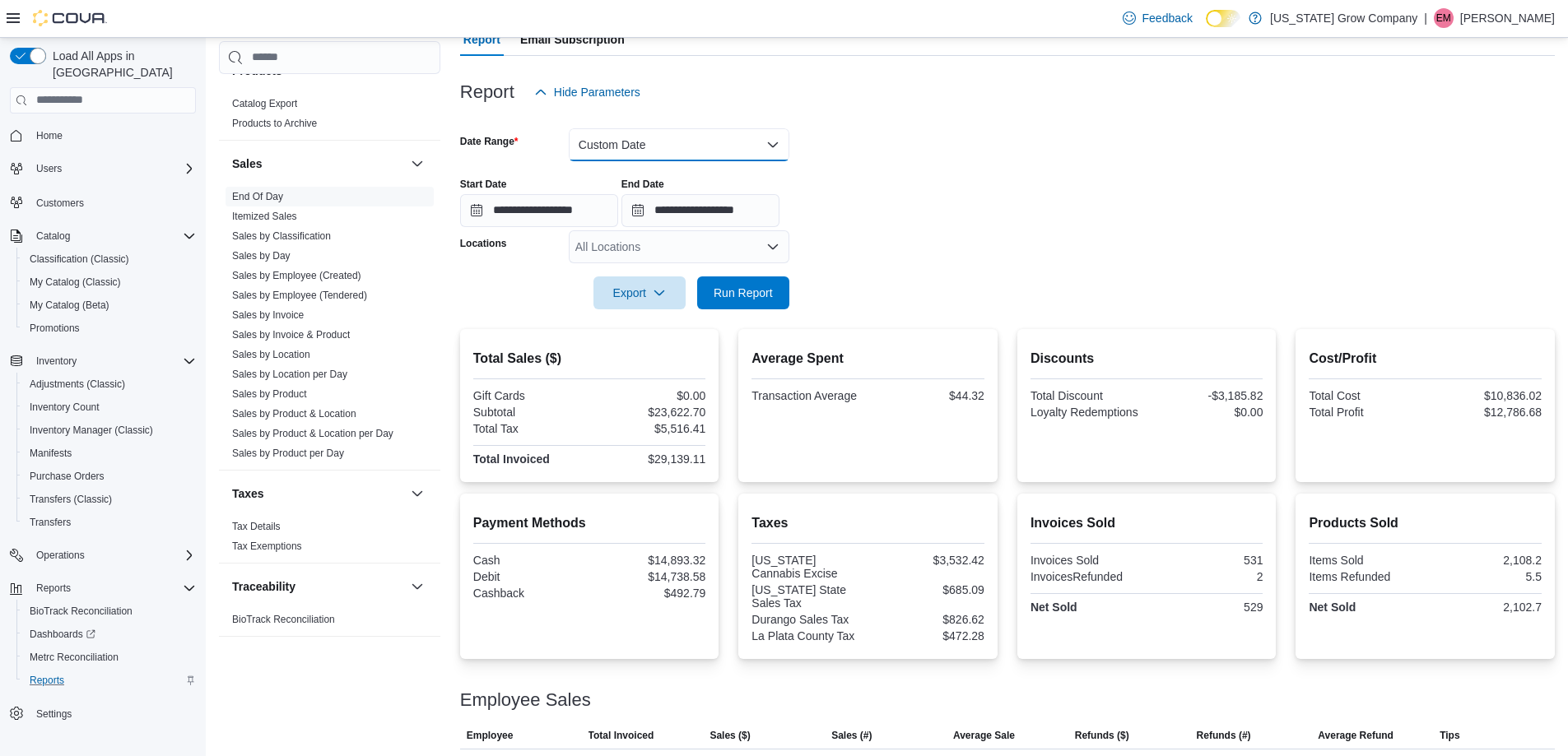
click at [665, 132] on button "Custom Date" at bounding box center [679, 144] width 220 height 33
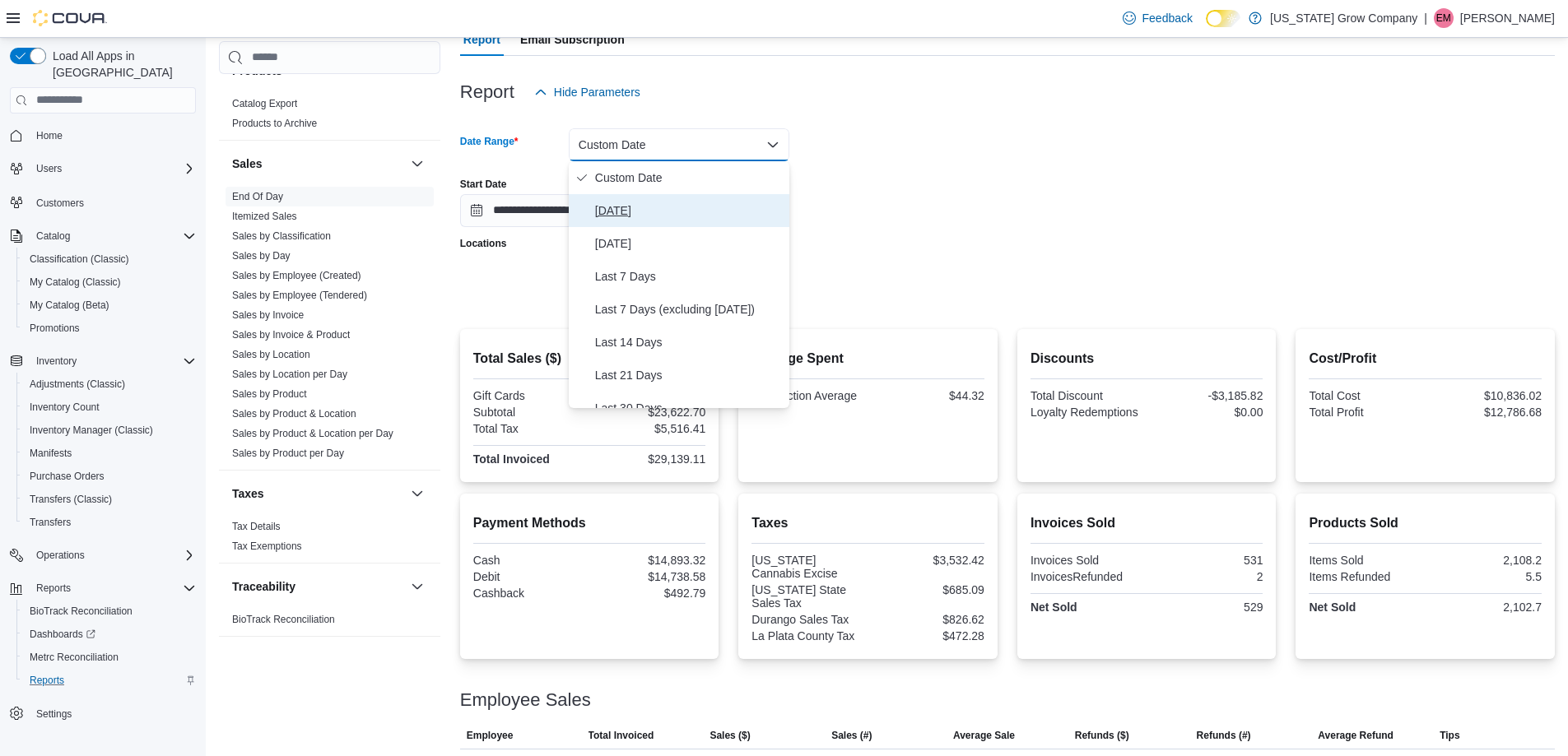
click at [663, 213] on span "[DATE]" at bounding box center [689, 210] width 187 height 19
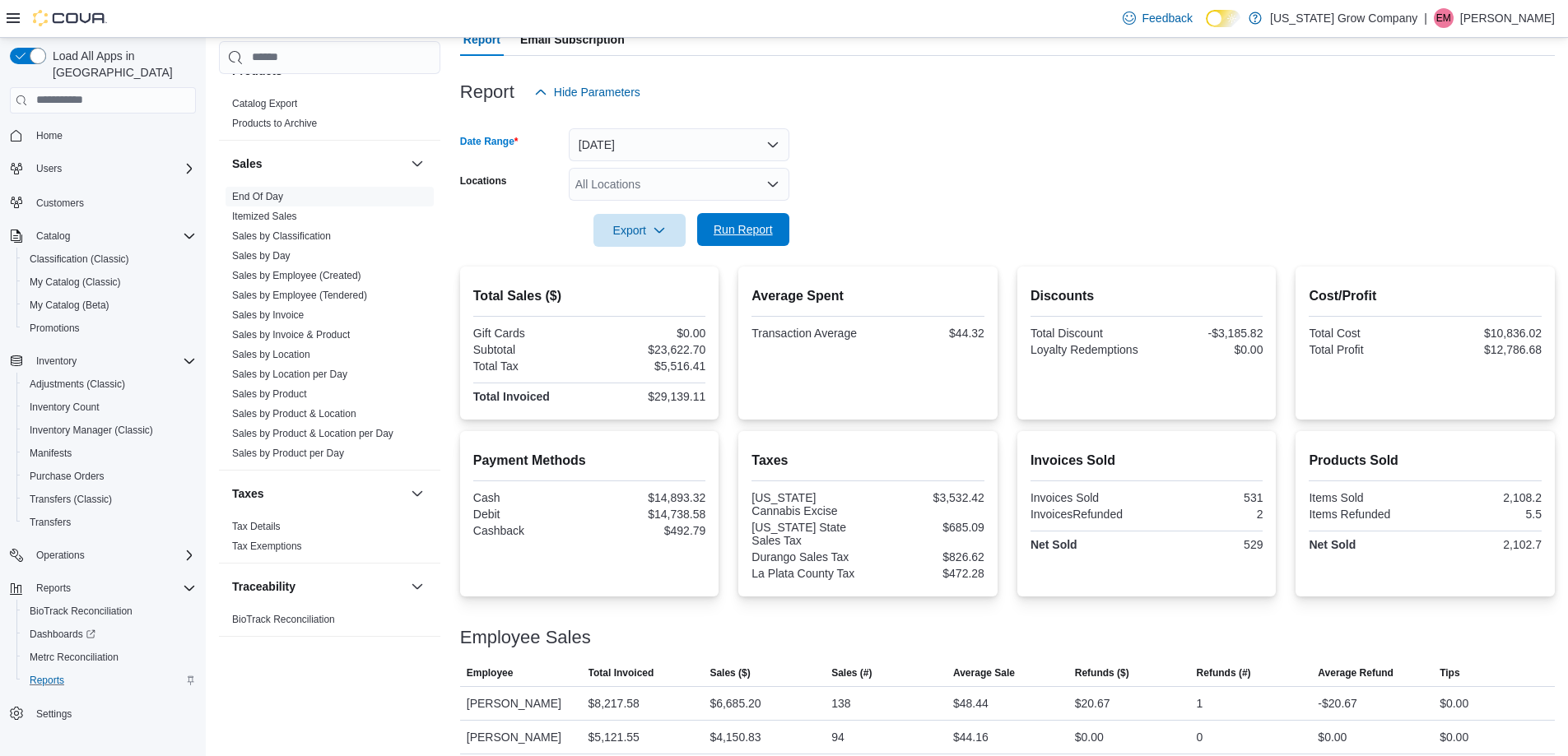
click at [771, 227] on span "Run Report" at bounding box center [743, 230] width 59 height 17
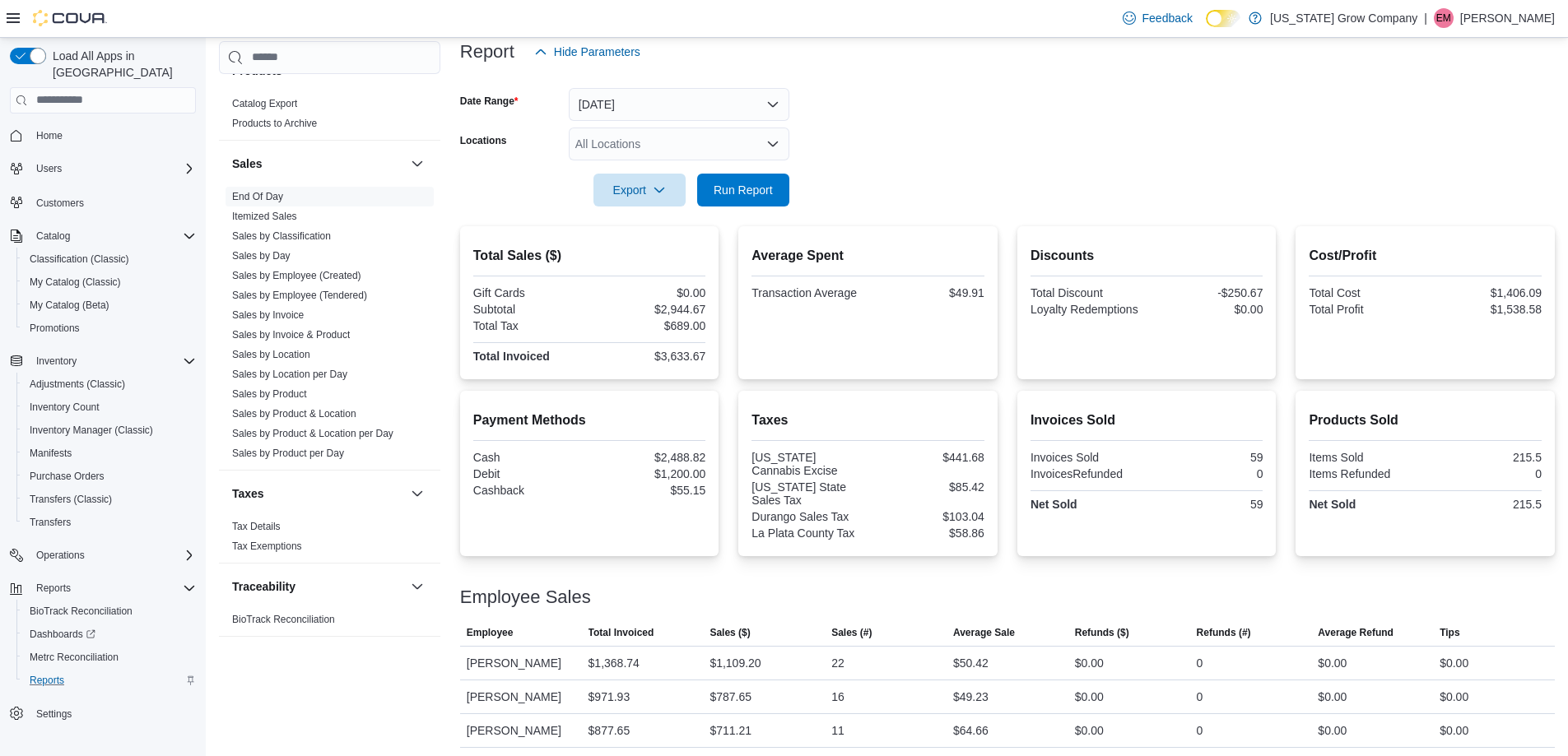
scroll to position [244, 0]
